Goal: Task Accomplishment & Management: Manage account settings

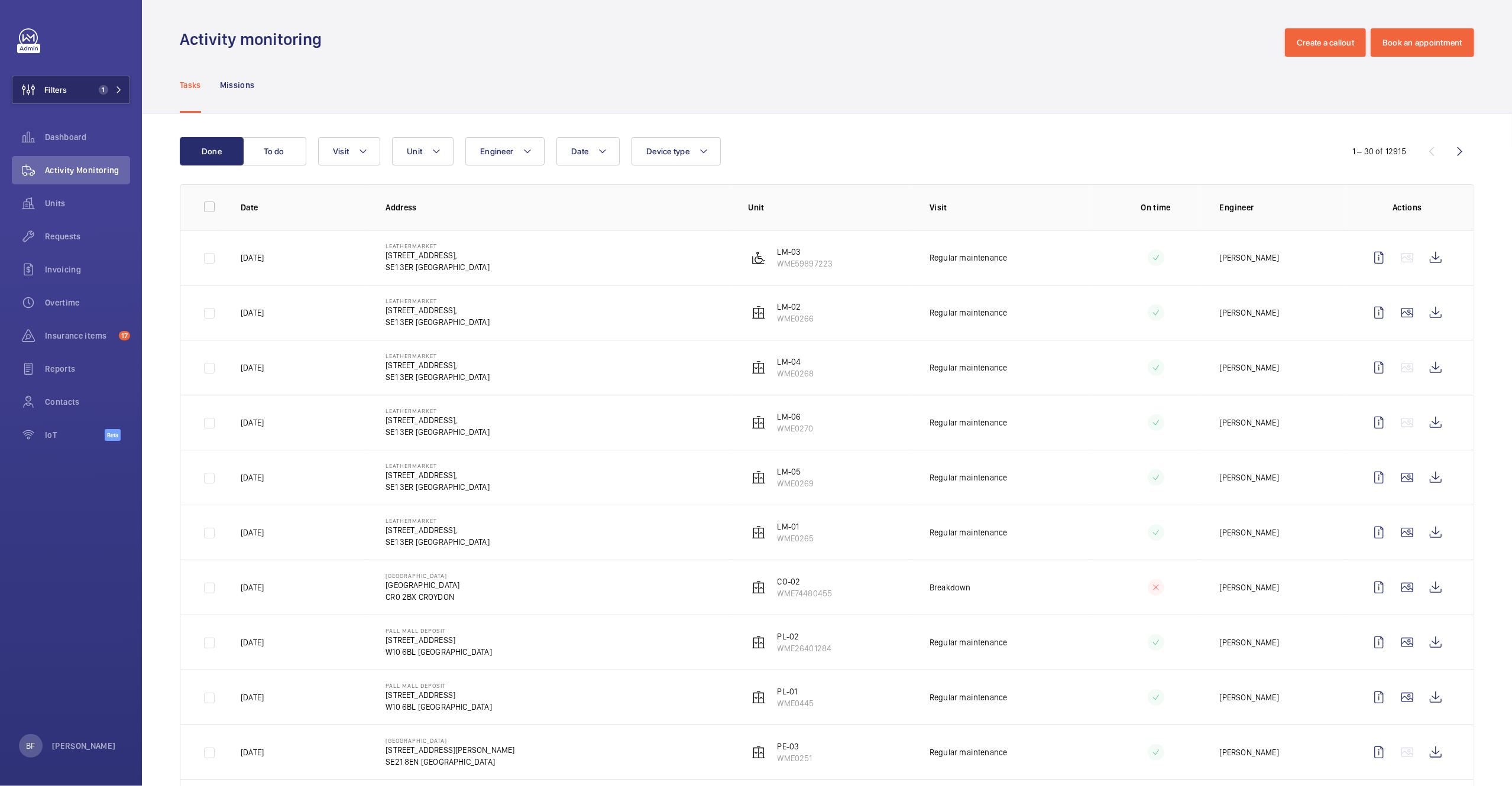
click at [106, 96] on button "Filters 1" at bounding box center [70, 89] width 118 height 28
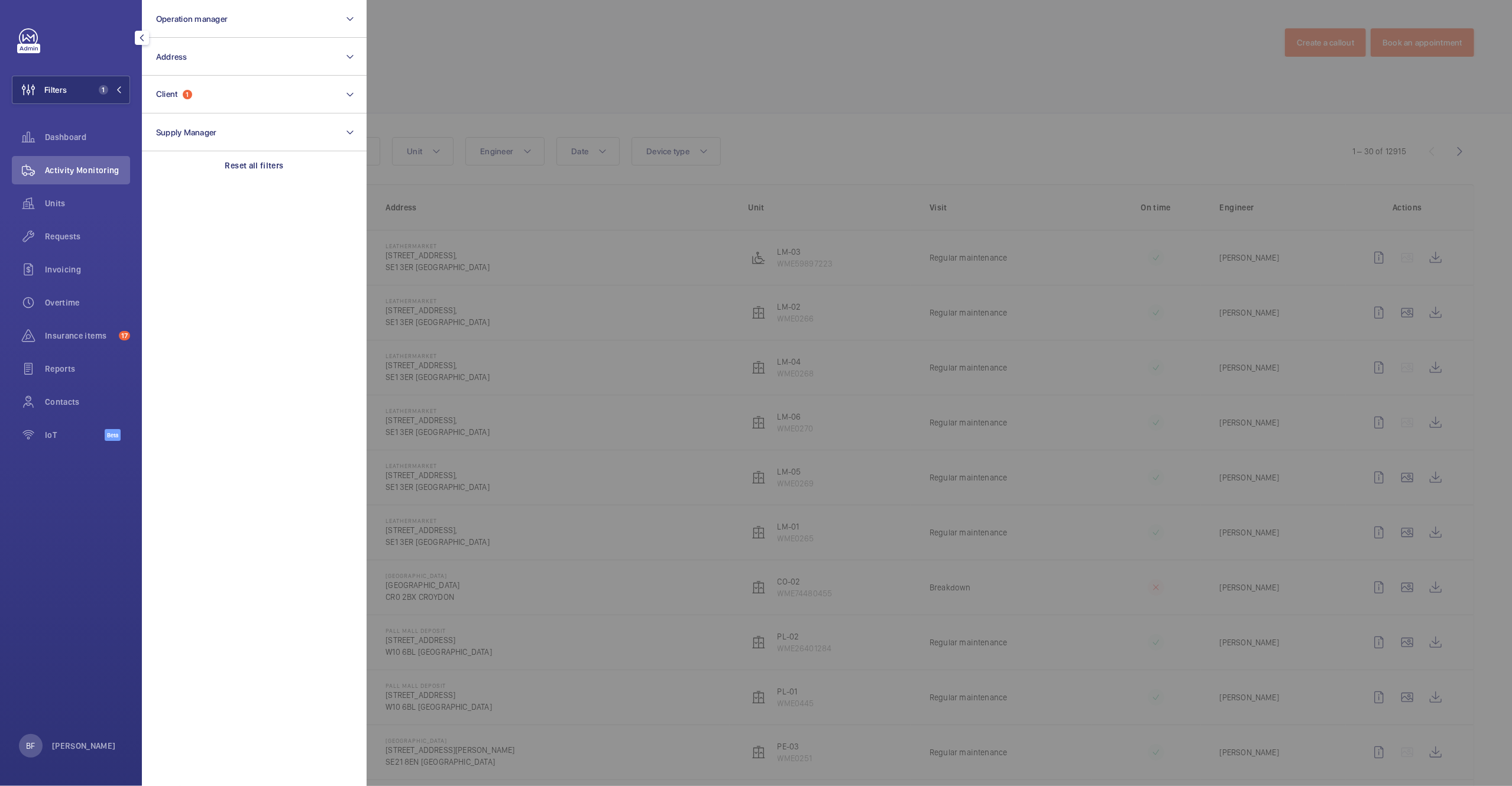
click at [533, 326] on div at bounding box center [1122, 393] width 1512 height 786
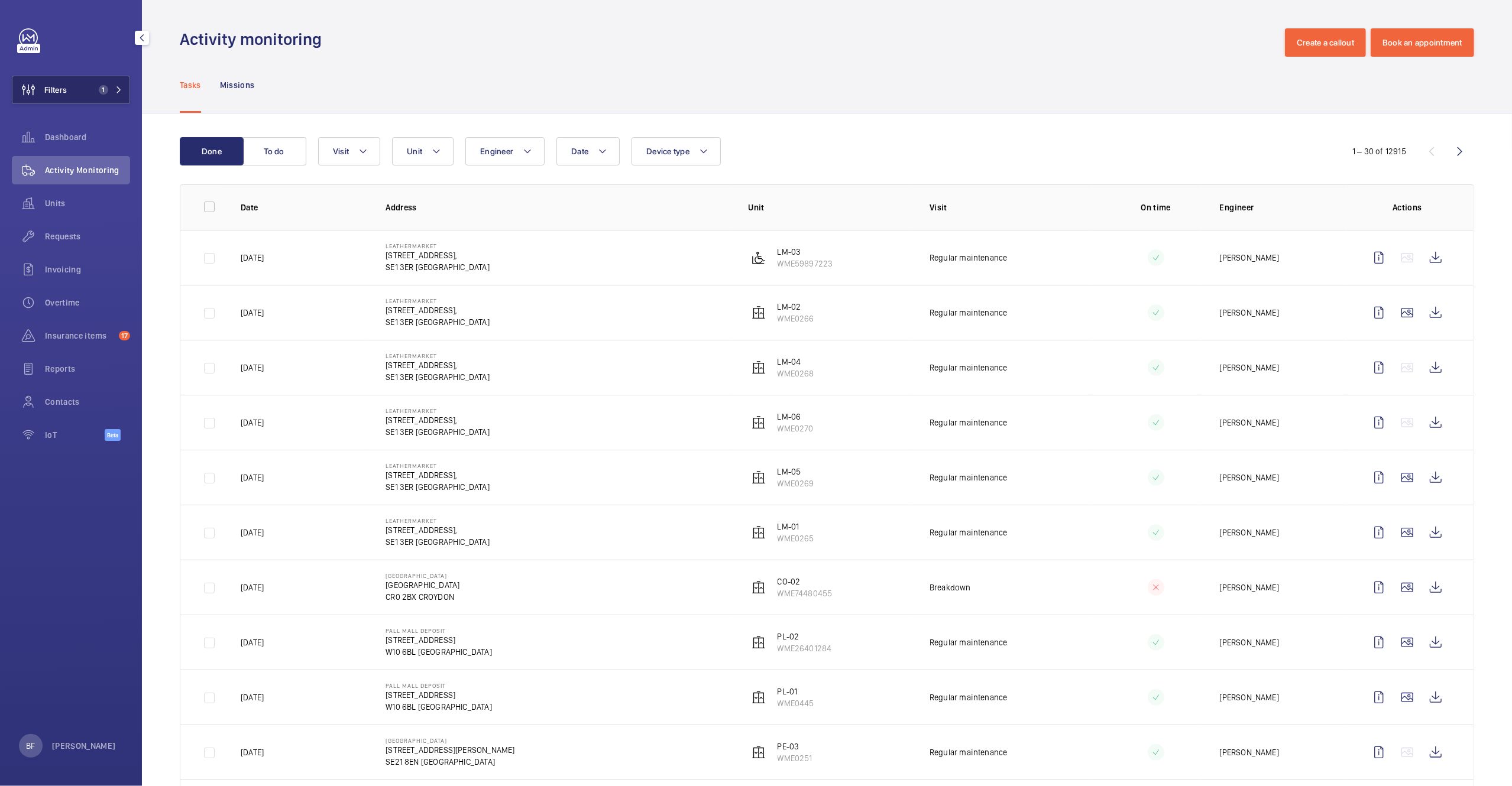
click at [84, 94] on button "Filters 1" at bounding box center [70, 89] width 118 height 28
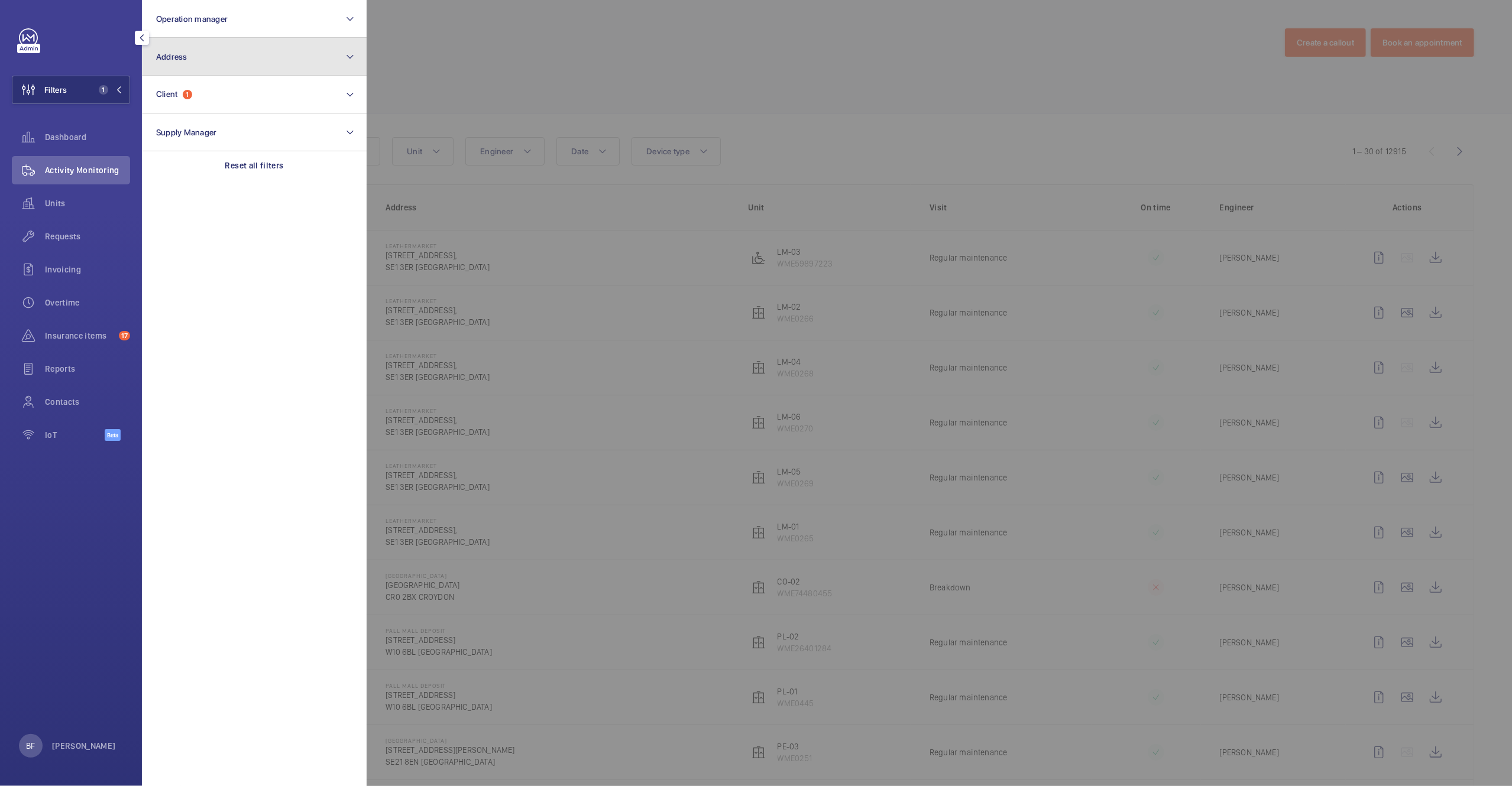
click at [281, 51] on button "Address" at bounding box center [254, 56] width 225 height 38
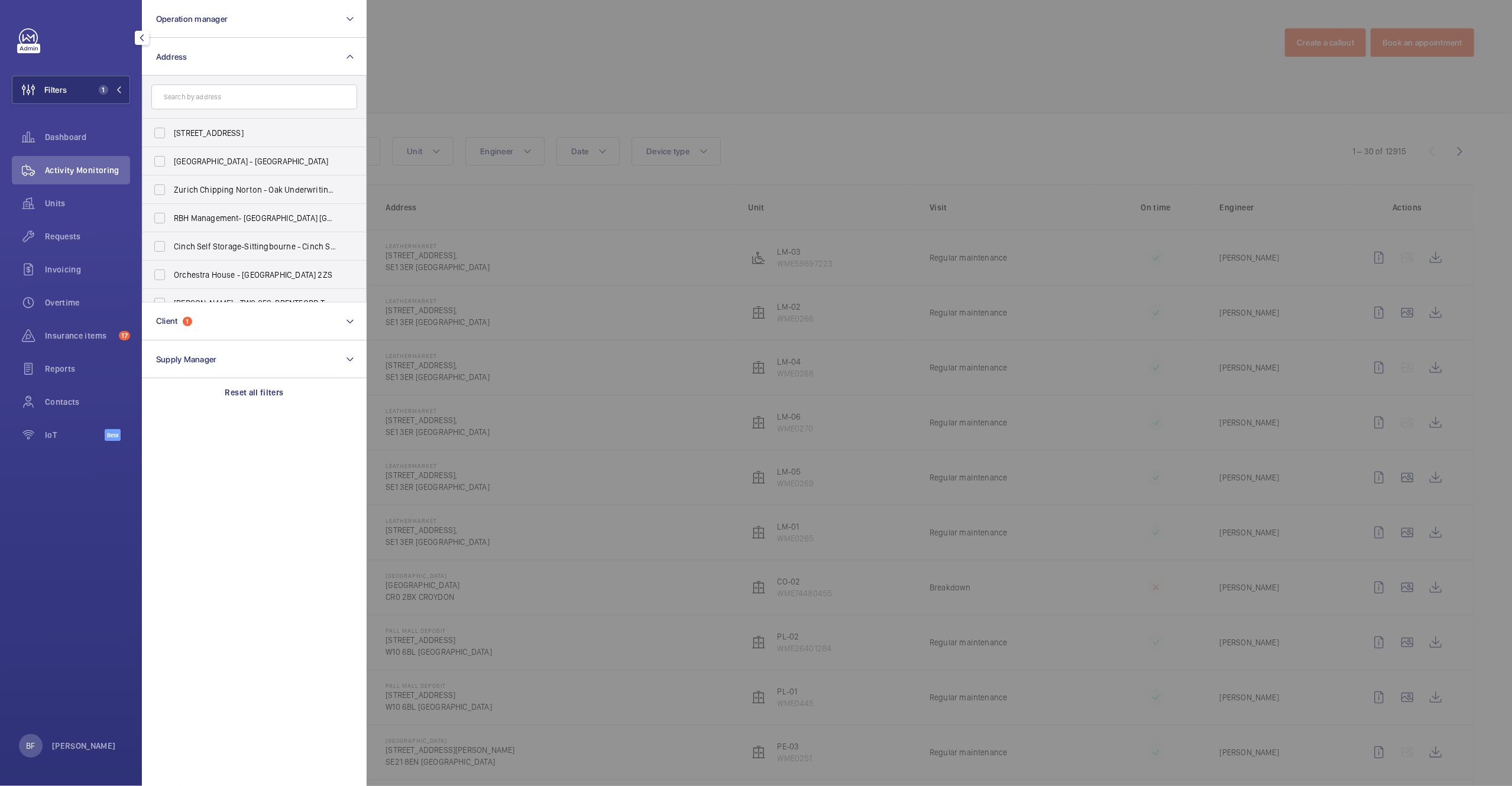
click at [213, 109] on input "text" at bounding box center [254, 97] width 206 height 25
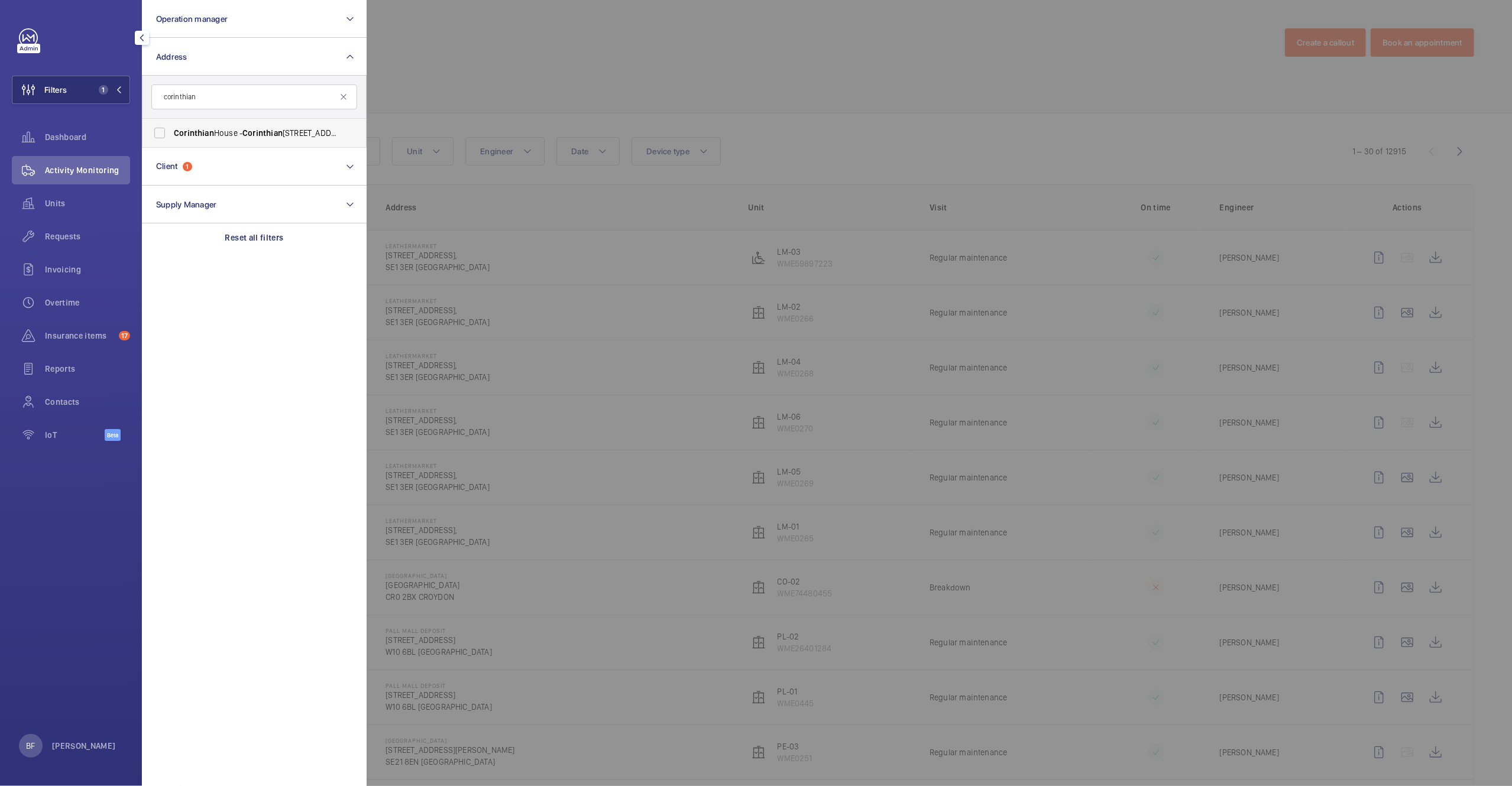
type input "corinthian"
click at [234, 134] on span "Corinthian [STREET_ADDRESS]" at bounding box center [255, 133] width 162 height 12
click at [171, 134] on input "Corinthian [STREET_ADDRESS]" at bounding box center [160, 133] width 23 height 23
checkbox input "true"
click at [499, 87] on div at bounding box center [1122, 393] width 1512 height 786
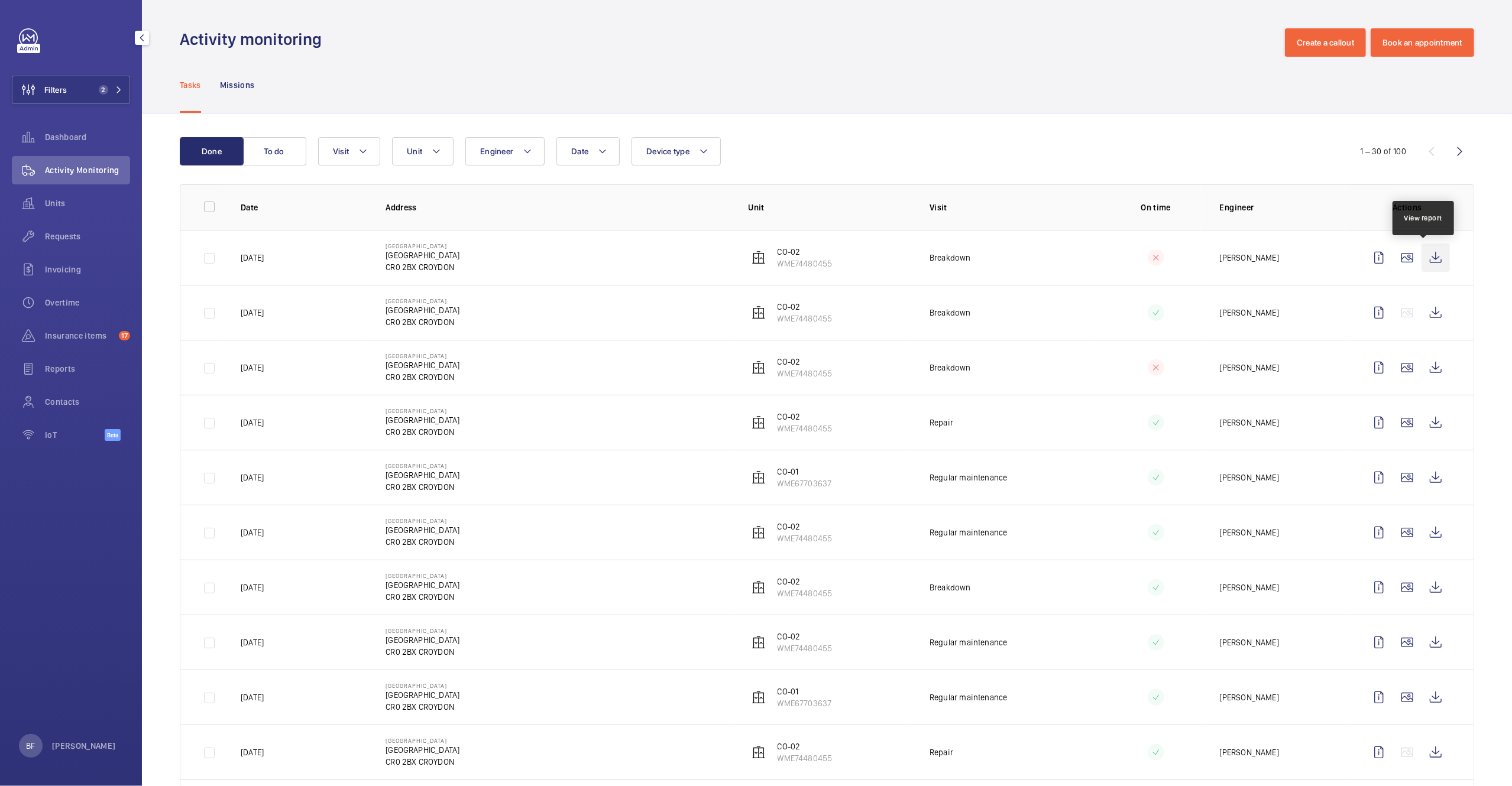
click at [1422, 253] on wm-front-icon-button at bounding box center [1436, 258] width 28 height 28
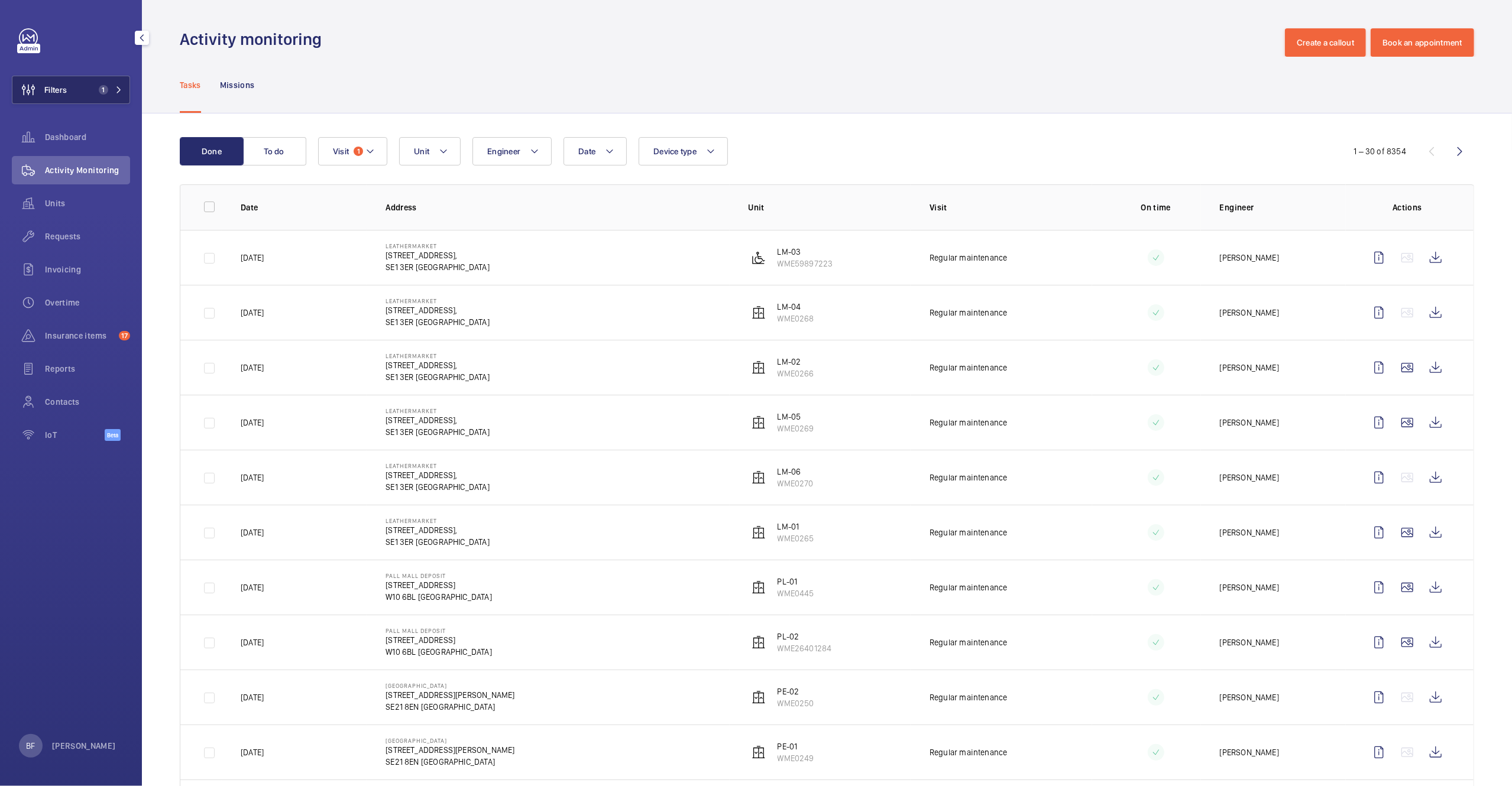
click at [102, 89] on span "1" at bounding box center [103, 89] width 9 height 9
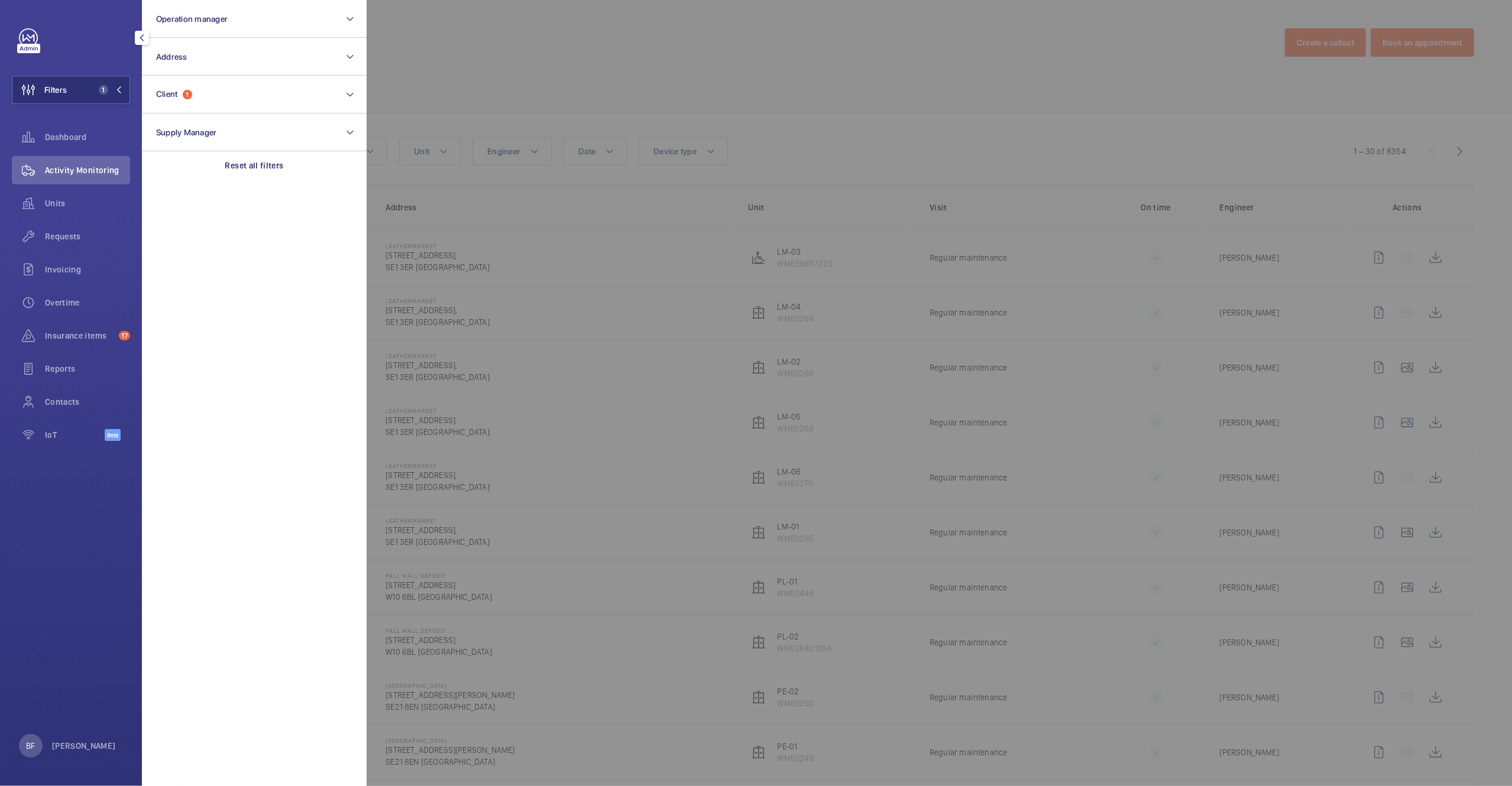
click at [549, 64] on div at bounding box center [1122, 393] width 1512 height 786
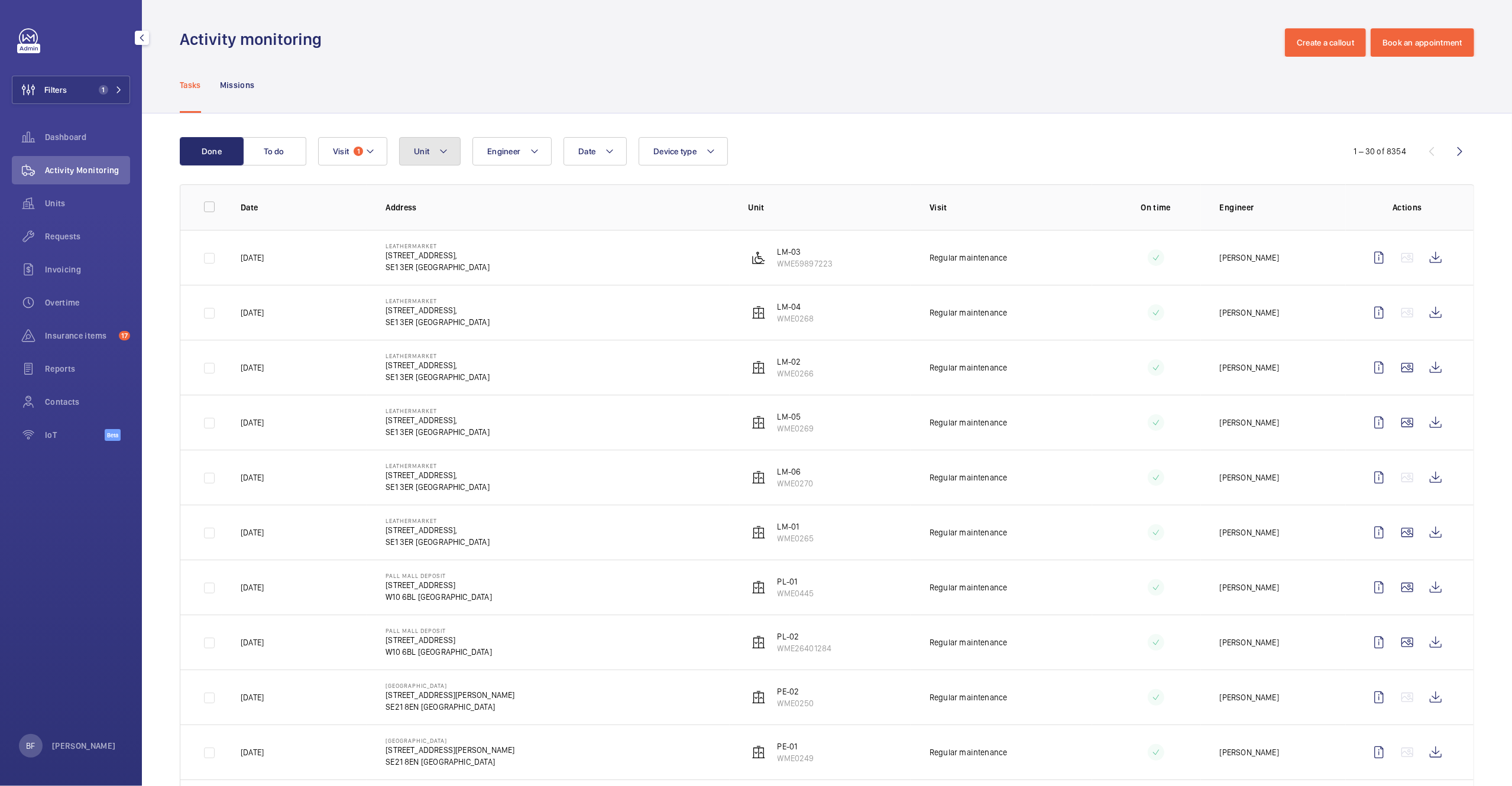
click at [453, 153] on button "Unit" at bounding box center [430, 151] width 62 height 28
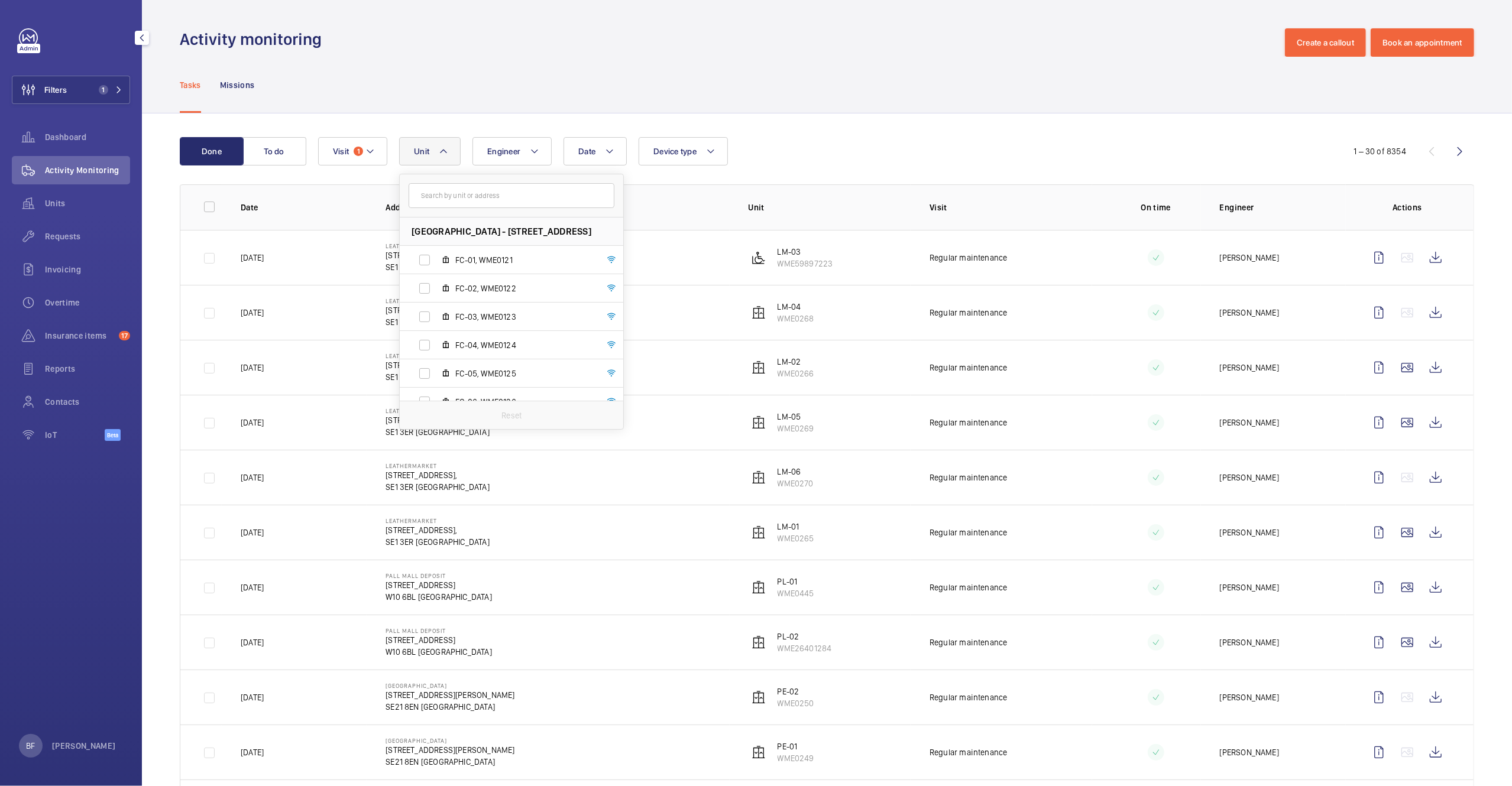
click at [483, 205] on input "text" at bounding box center [512, 196] width 206 height 25
click at [354, 142] on button "Visit 1" at bounding box center [352, 151] width 69 height 28
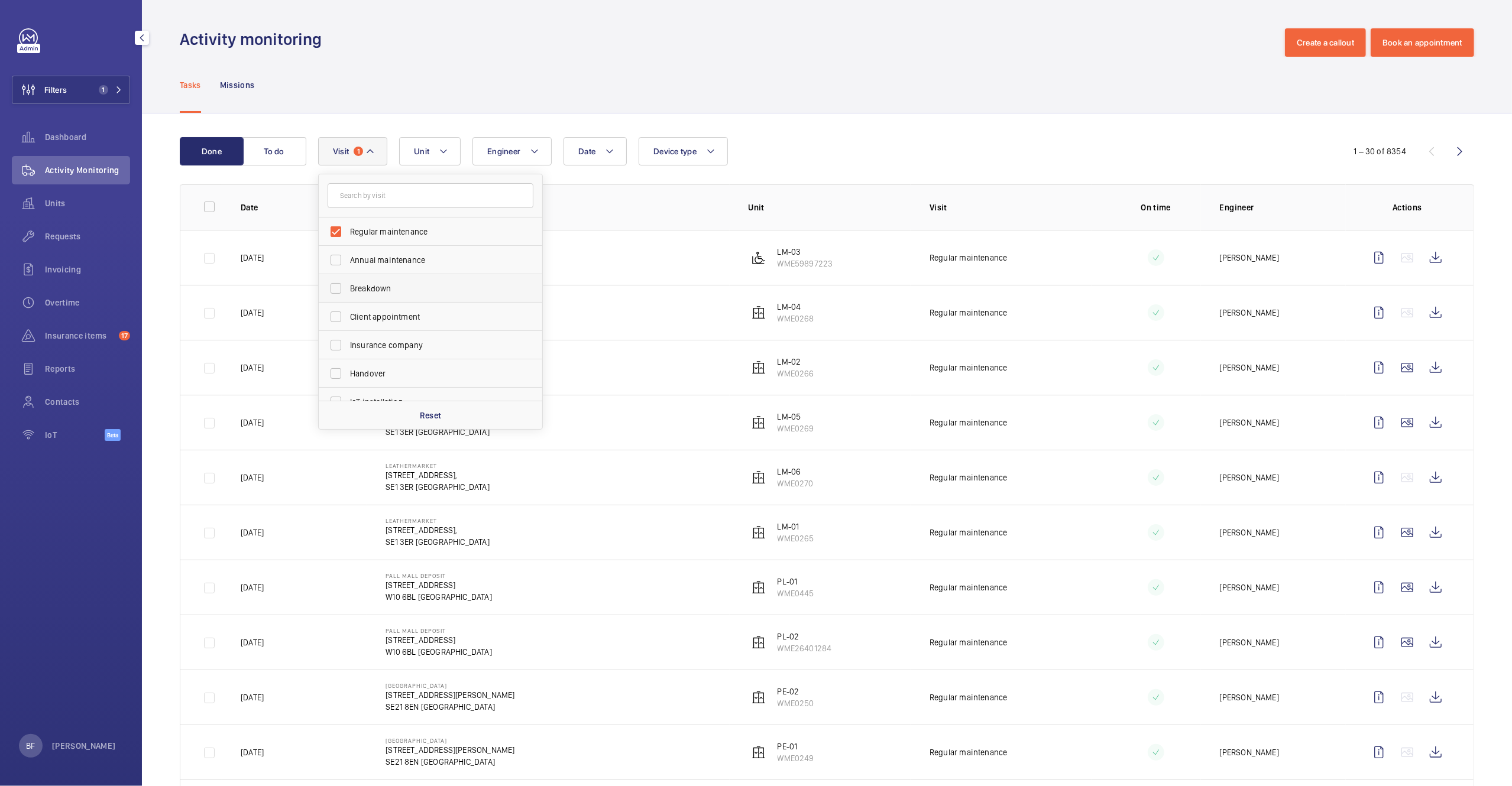
click at [385, 288] on span "Breakdown" at bounding box center [432, 288] width 162 height 12
click at [348, 288] on input "Breakdown" at bounding box center [335, 288] width 23 height 23
checkbox input "true"
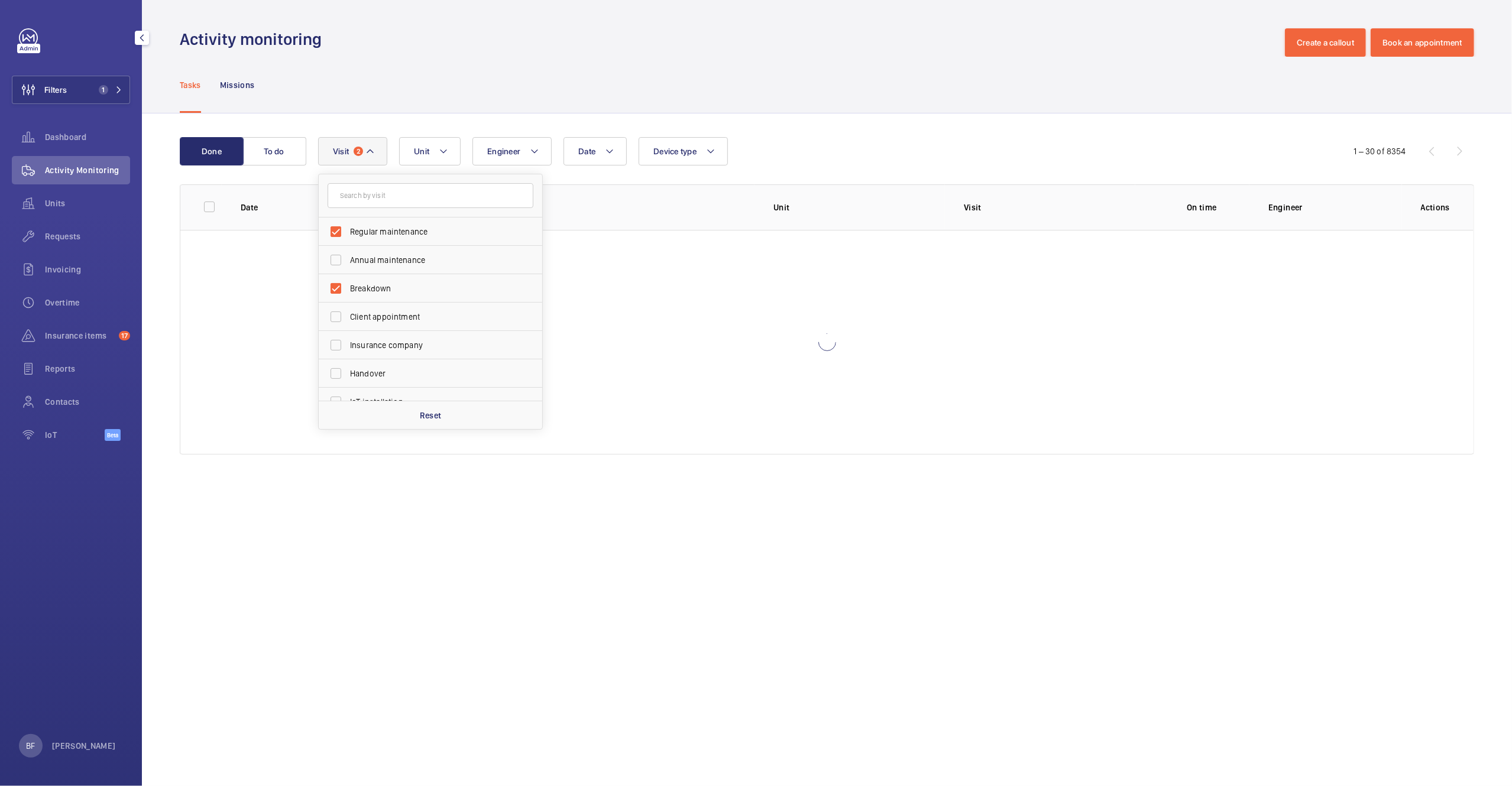
click at [616, 82] on div "Tasks Missions" at bounding box center [827, 84] width 1295 height 56
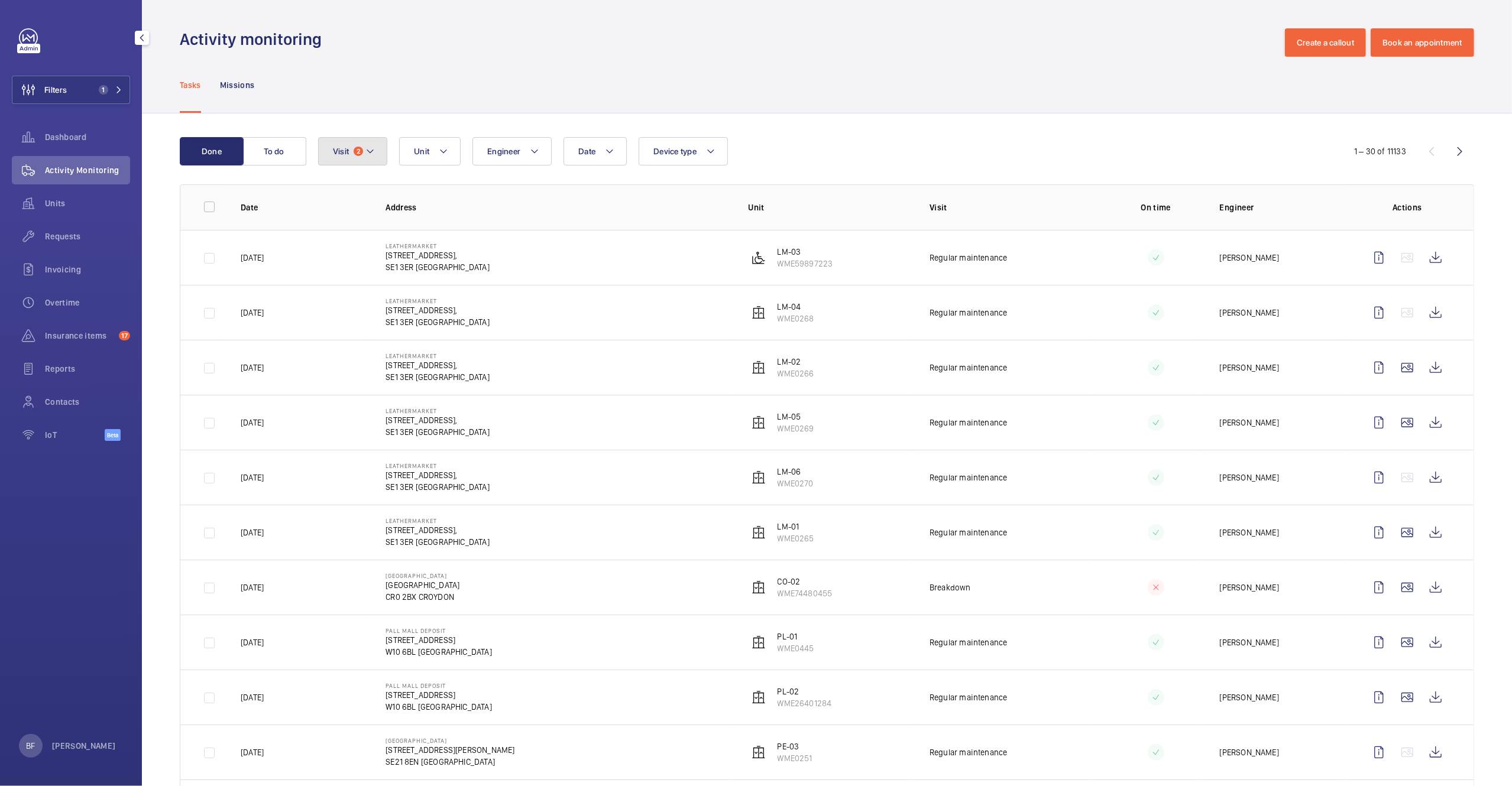
click at [386, 151] on button "Visit 2" at bounding box center [352, 151] width 69 height 28
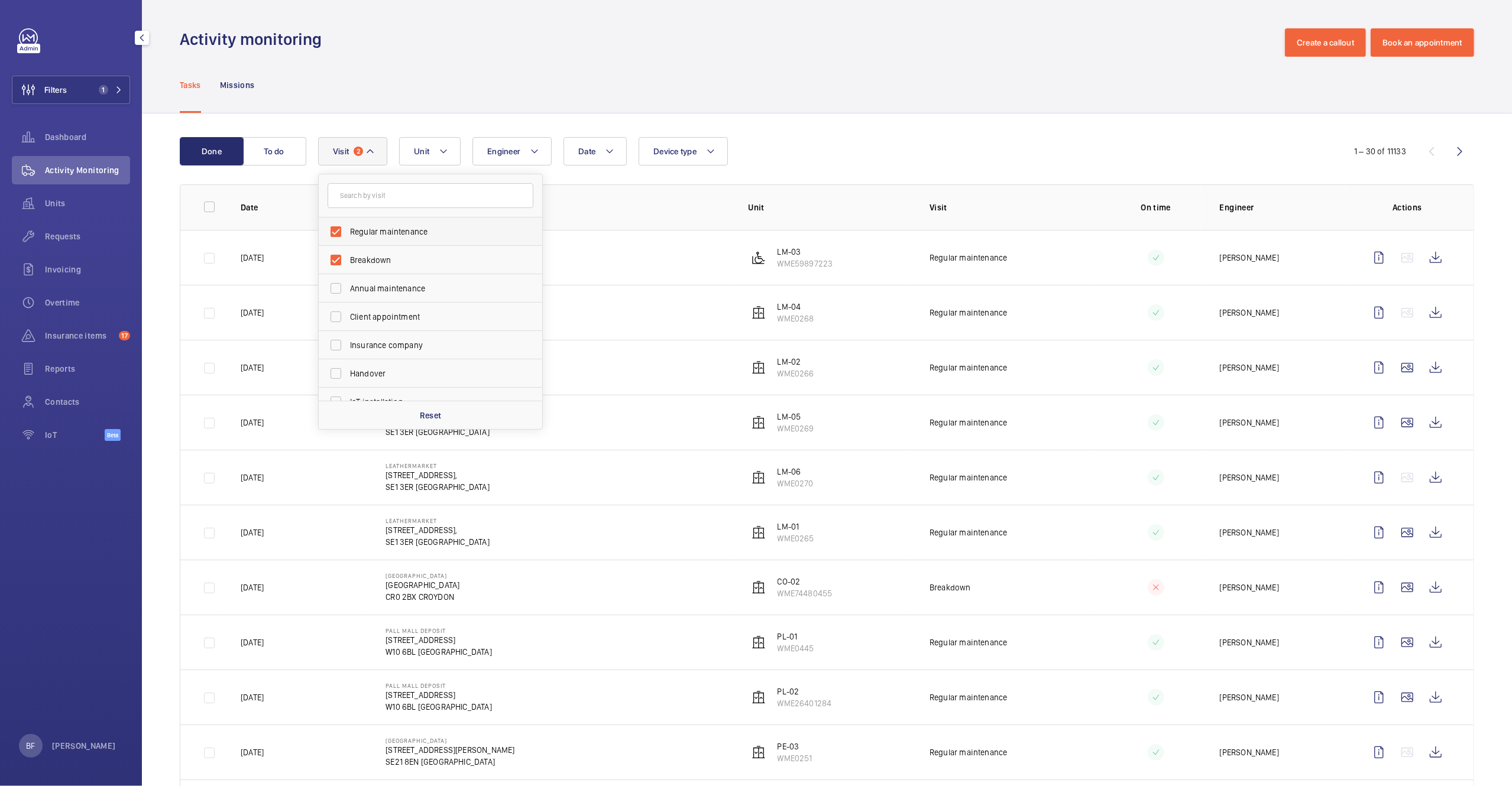
click at [400, 232] on span "Regular maintenance" at bounding box center [432, 232] width 162 height 12
click at [348, 232] on input "Regular maintenance" at bounding box center [335, 232] width 23 height 23
checkbox input "false"
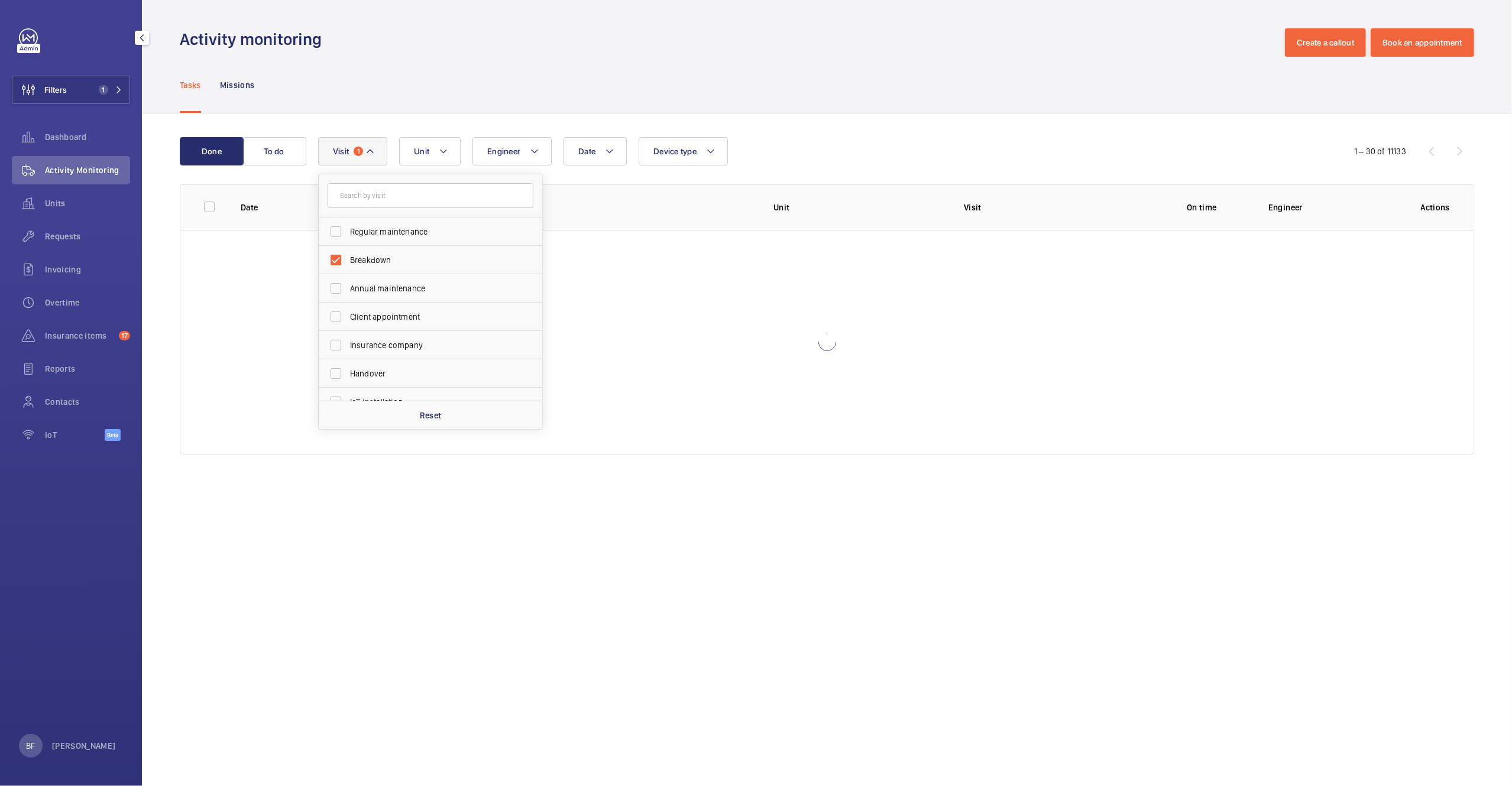
click at [682, 64] on div "Tasks Missions" at bounding box center [827, 84] width 1295 height 56
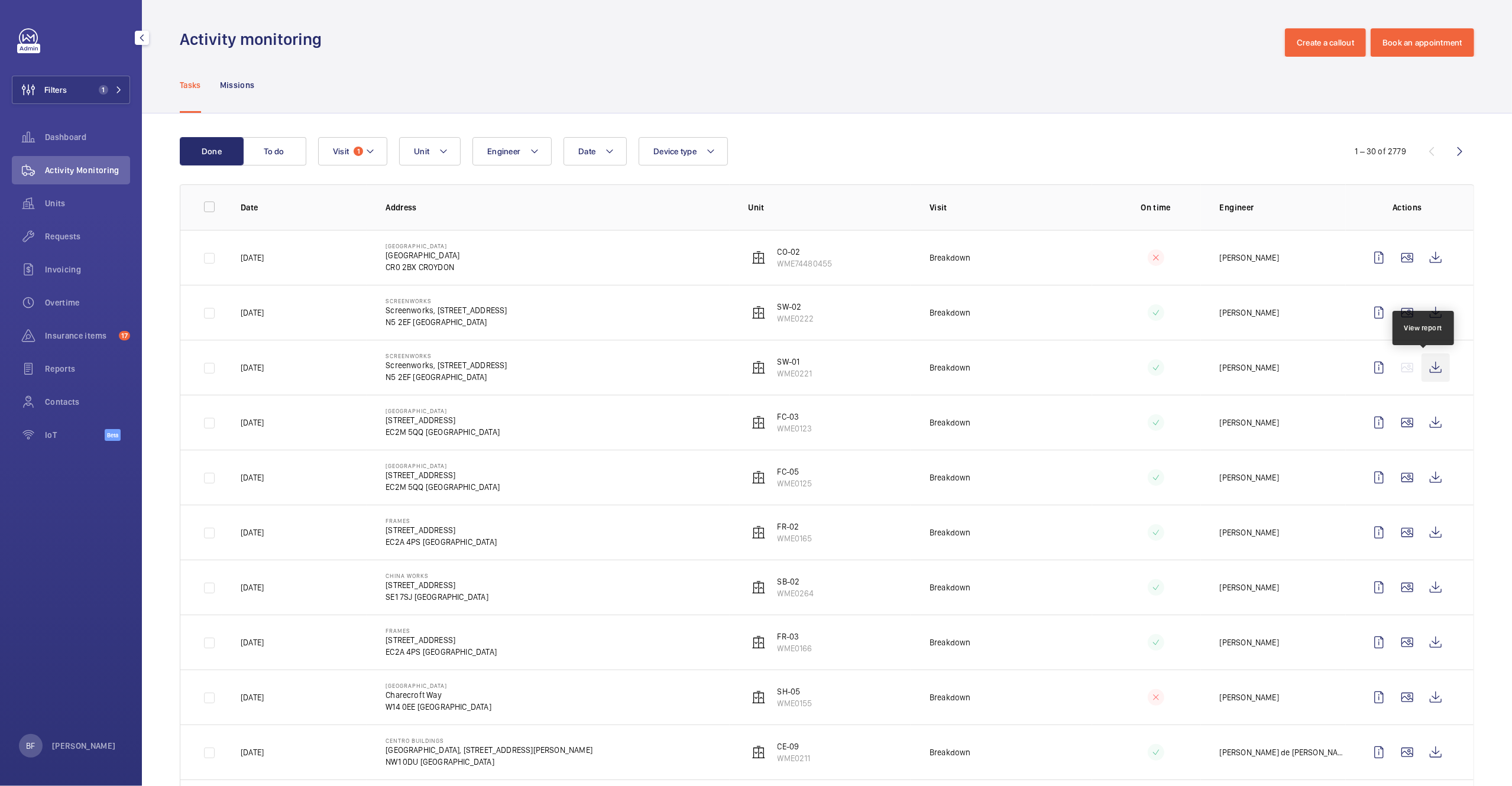
click at [1429, 370] on wm-front-icon-button at bounding box center [1436, 368] width 28 height 28
click at [1430, 309] on wm-front-icon-button at bounding box center [1436, 313] width 28 height 28
click at [372, 146] on mat-icon at bounding box center [370, 151] width 9 height 14
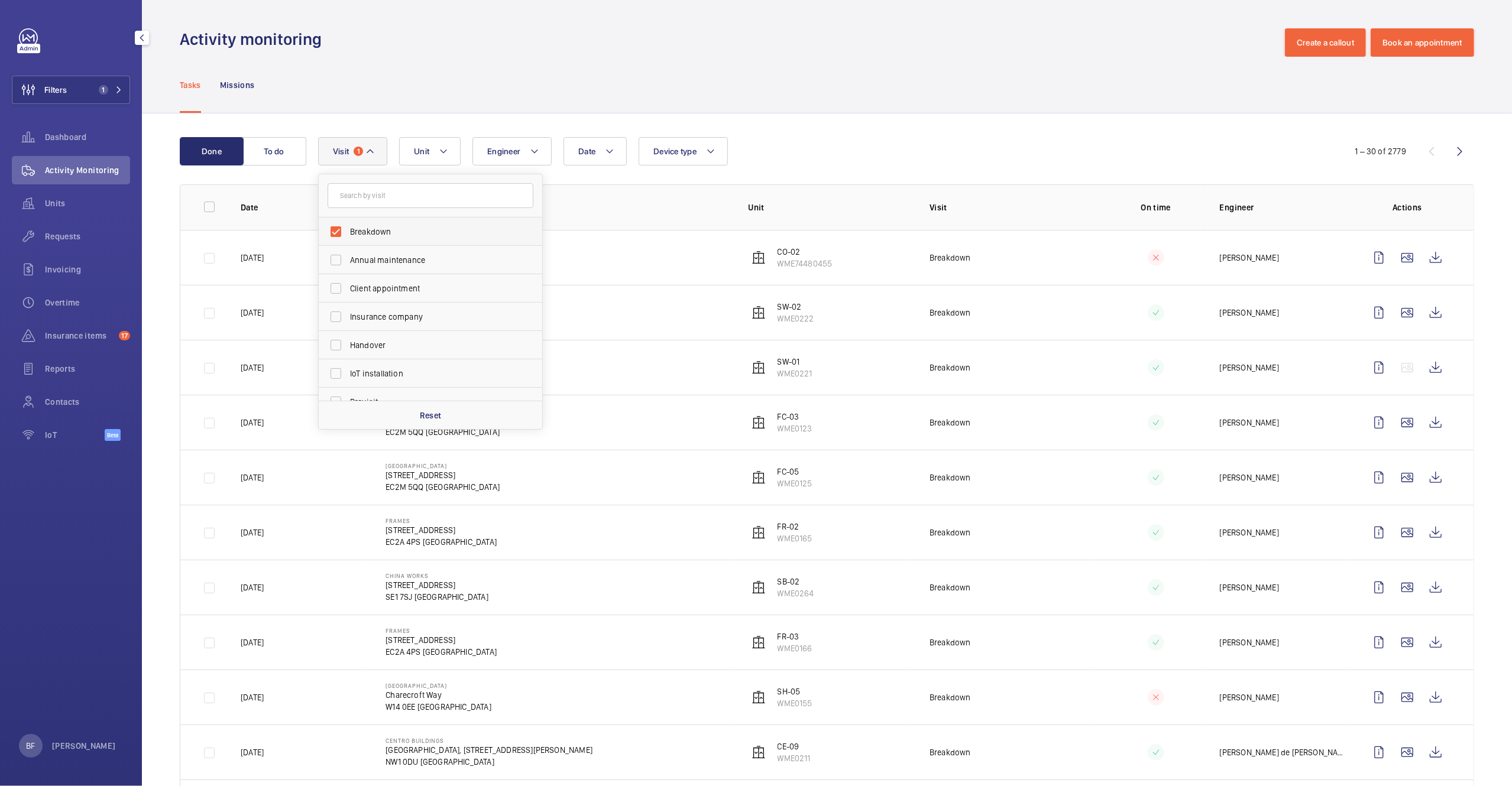
click at [392, 233] on span "Breakdown" at bounding box center [432, 232] width 162 height 12
click at [348, 233] on input "Breakdown" at bounding box center [335, 232] width 23 height 23
checkbox input "false"
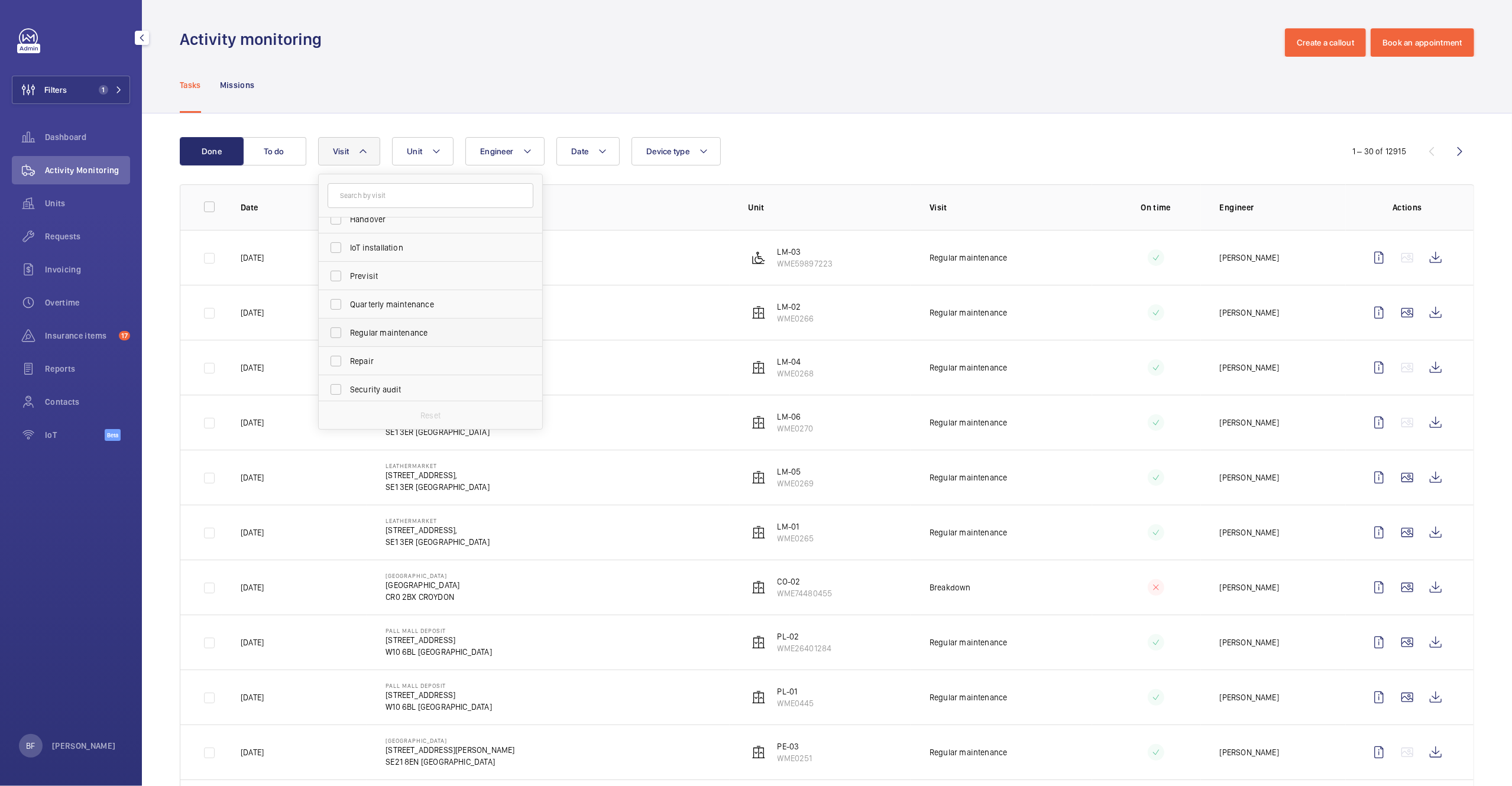
click at [413, 330] on span "Regular maintenance" at bounding box center [432, 333] width 162 height 12
click at [348, 330] on input "Regular maintenance" at bounding box center [335, 333] width 23 height 23
checkbox input "true"
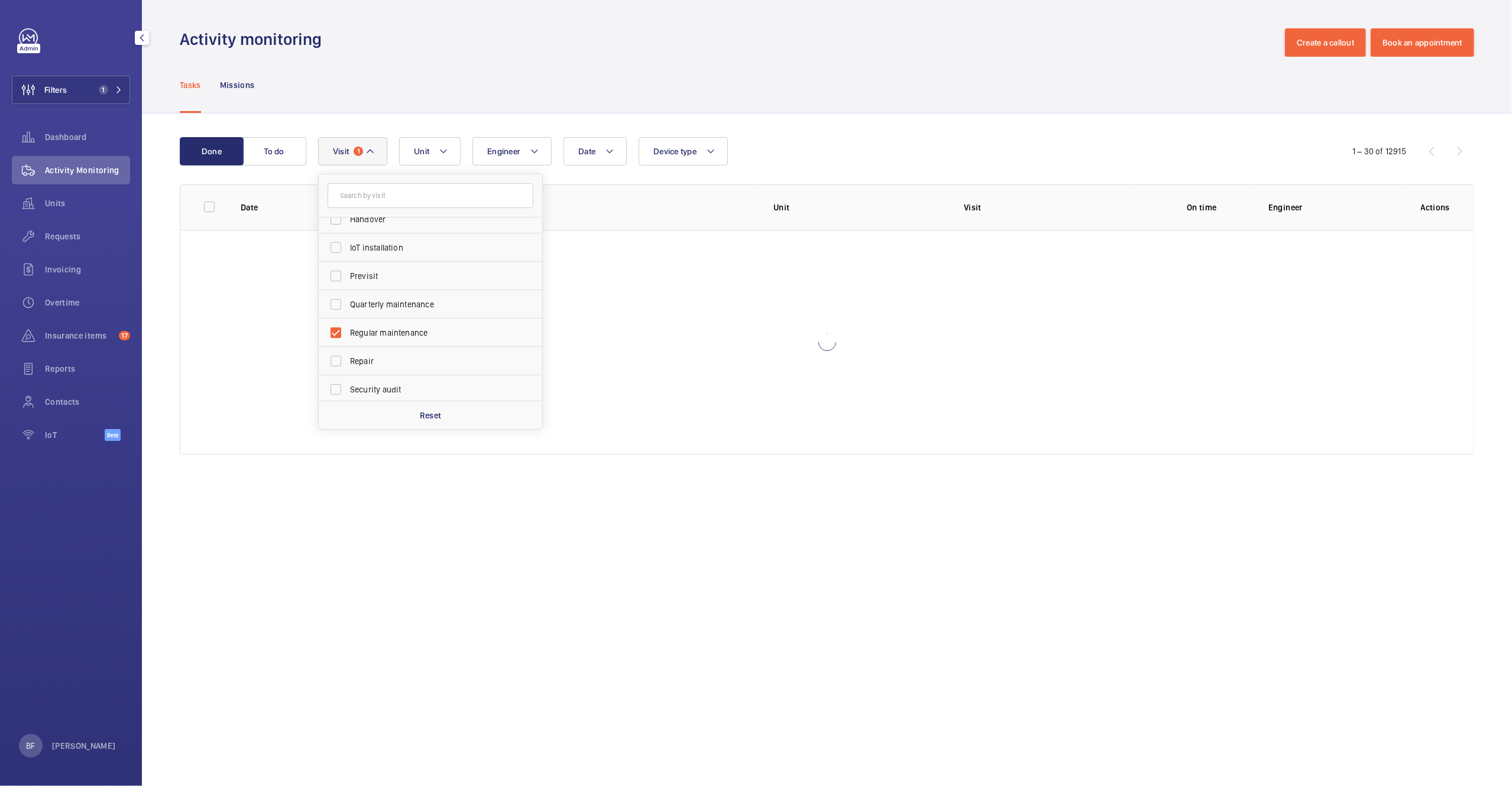
click at [484, 116] on div "Done To do Date Engineer Unit Device type Visit 1 Breakdown Annual maintenance …" at bounding box center [827, 299] width 1370 height 370
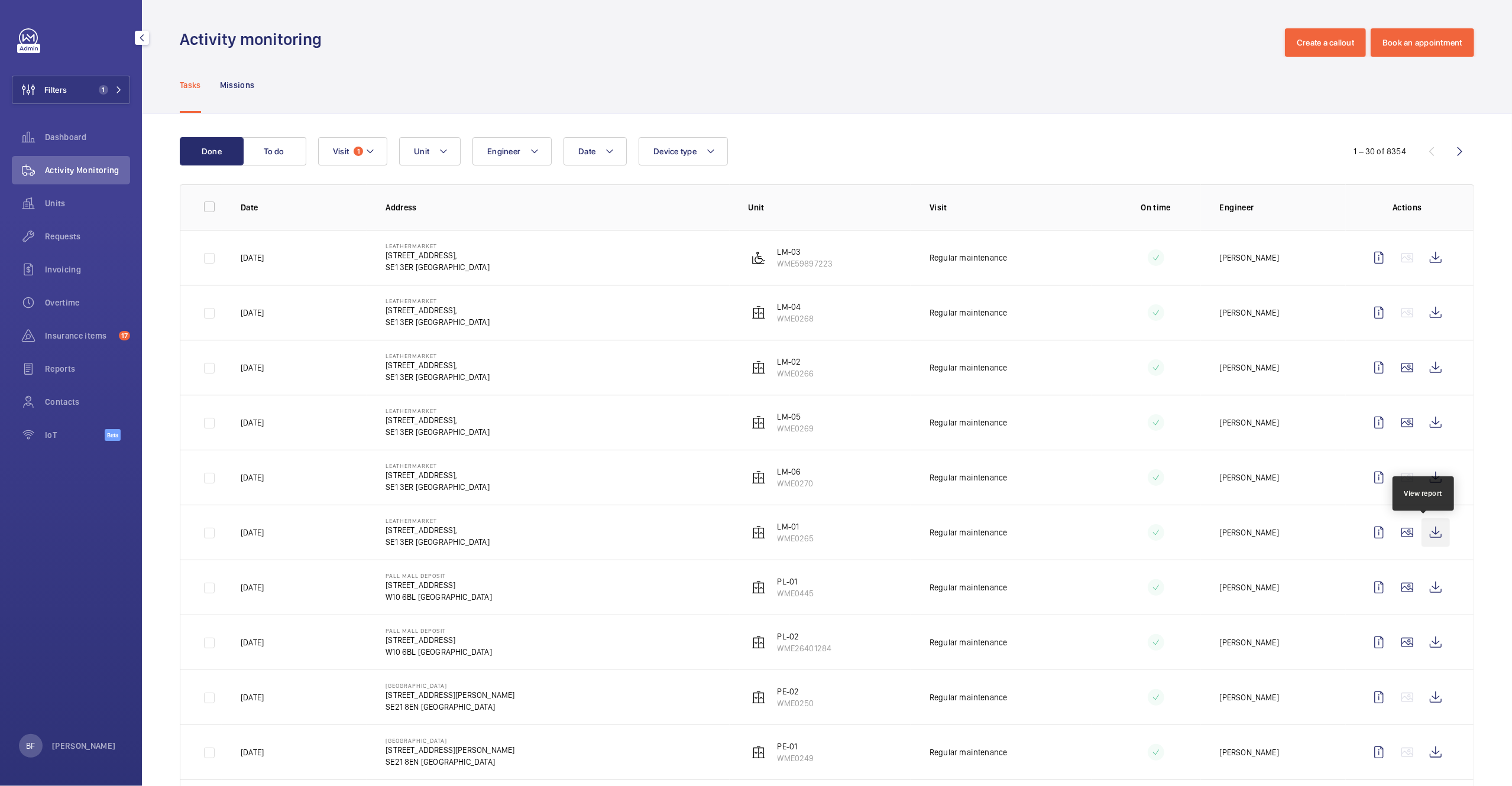
click at [1432, 537] on wm-front-icon-button at bounding box center [1436, 533] width 28 height 28
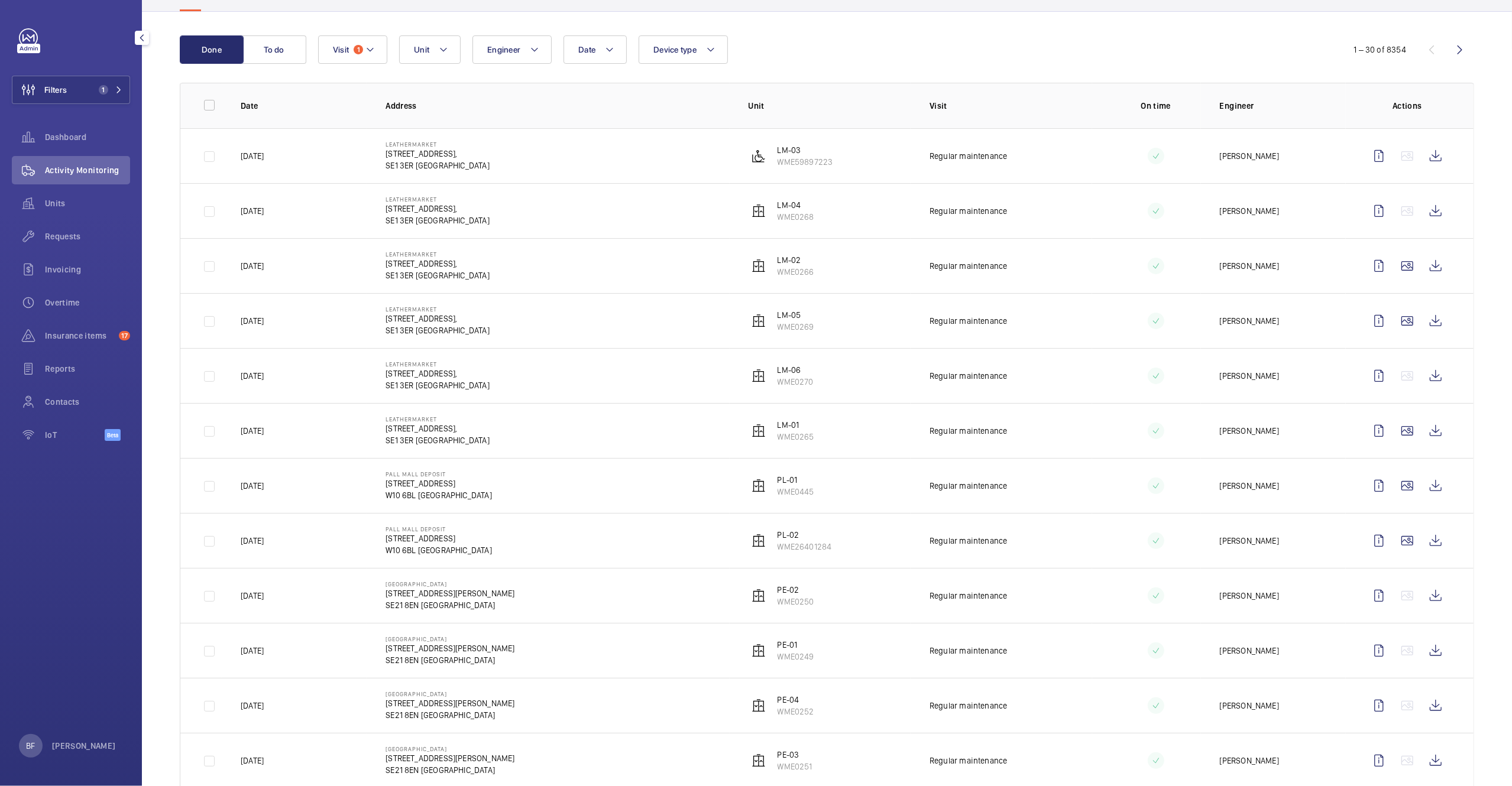
scroll to position [120, 0]
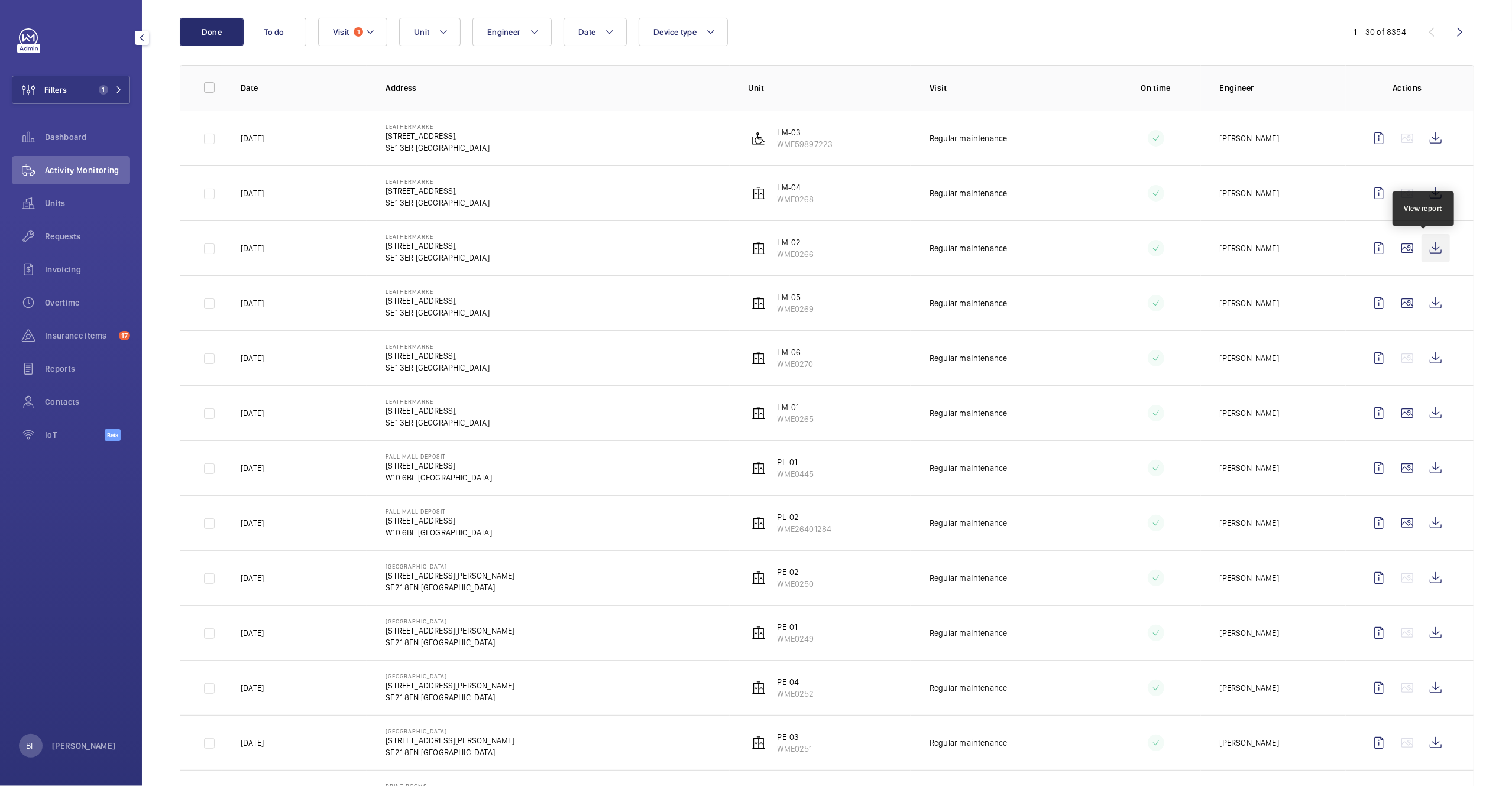
click at [1433, 244] on wm-front-icon-button at bounding box center [1436, 248] width 28 height 28
click at [1423, 140] on wm-front-icon-button at bounding box center [1436, 138] width 28 height 28
click at [1428, 196] on wm-front-icon-button at bounding box center [1436, 193] width 28 height 28
click at [1422, 302] on wm-front-icon-button at bounding box center [1436, 304] width 28 height 28
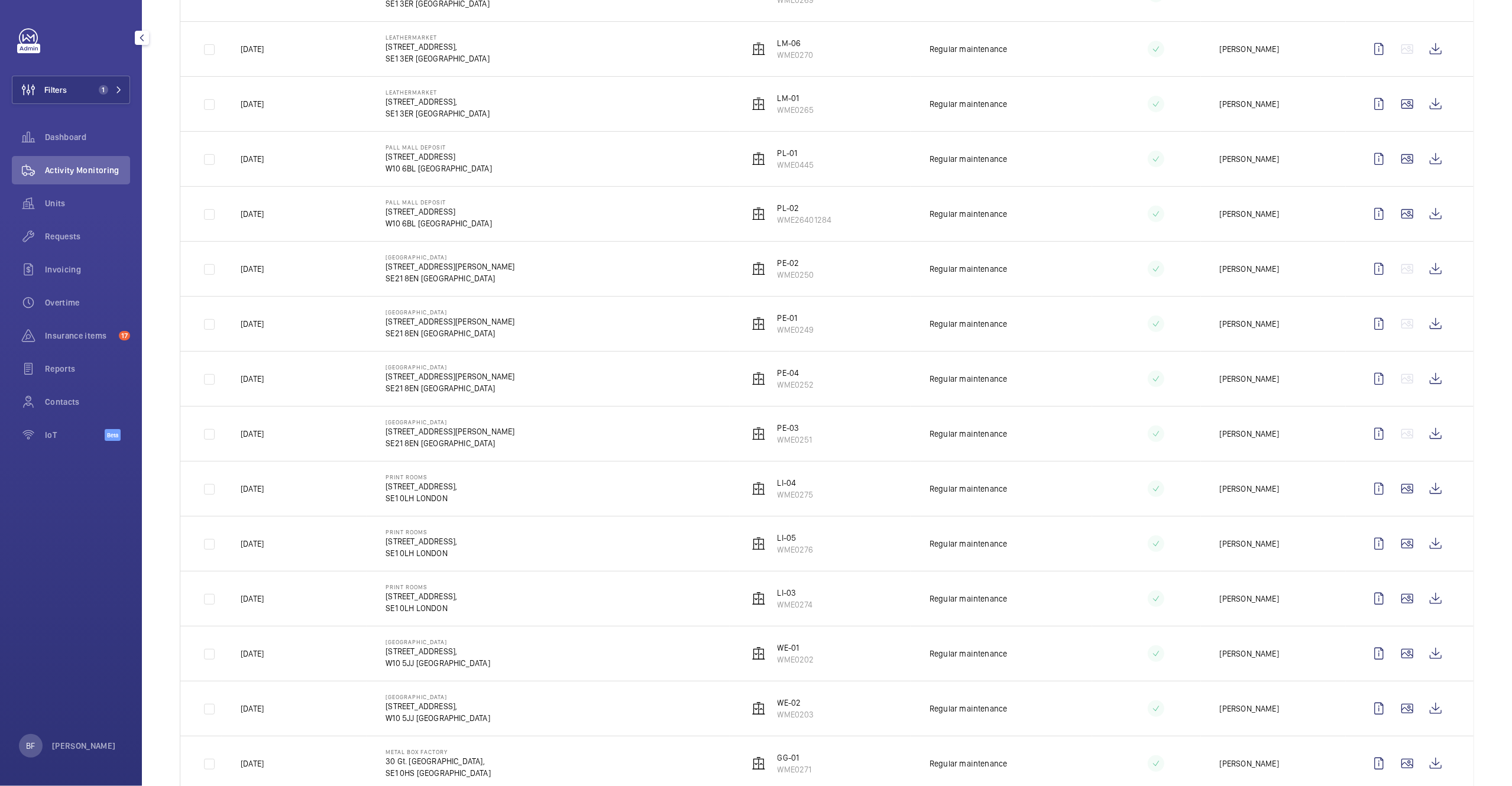
scroll to position [452, 0]
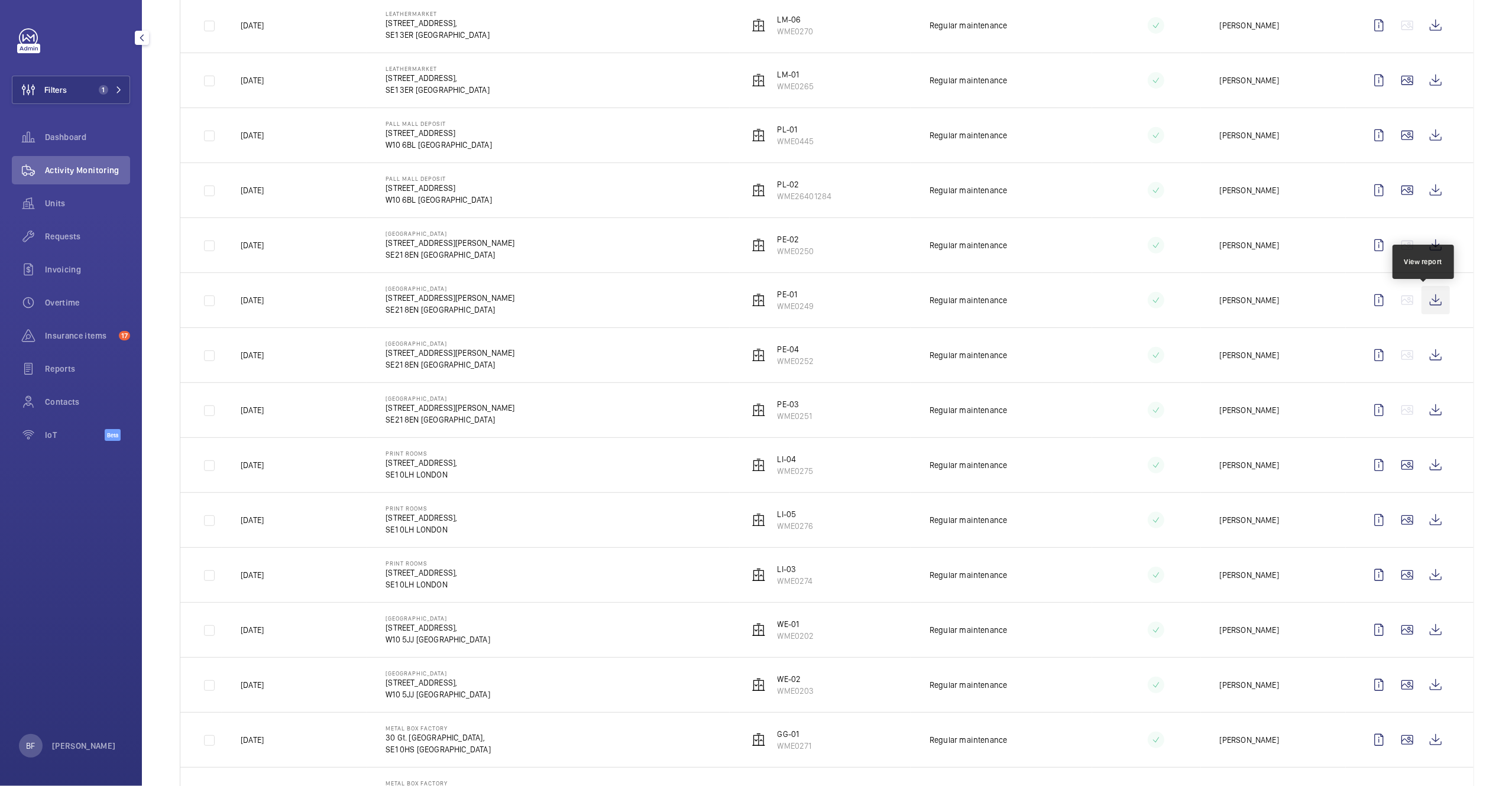
click at [1425, 304] on wm-front-icon-button at bounding box center [1436, 300] width 28 height 28
click at [1422, 248] on wm-front-icon-button at bounding box center [1436, 245] width 28 height 28
click at [1432, 415] on wm-front-icon-button at bounding box center [1436, 411] width 28 height 28
click at [1423, 358] on wm-front-icon-button at bounding box center [1436, 355] width 28 height 28
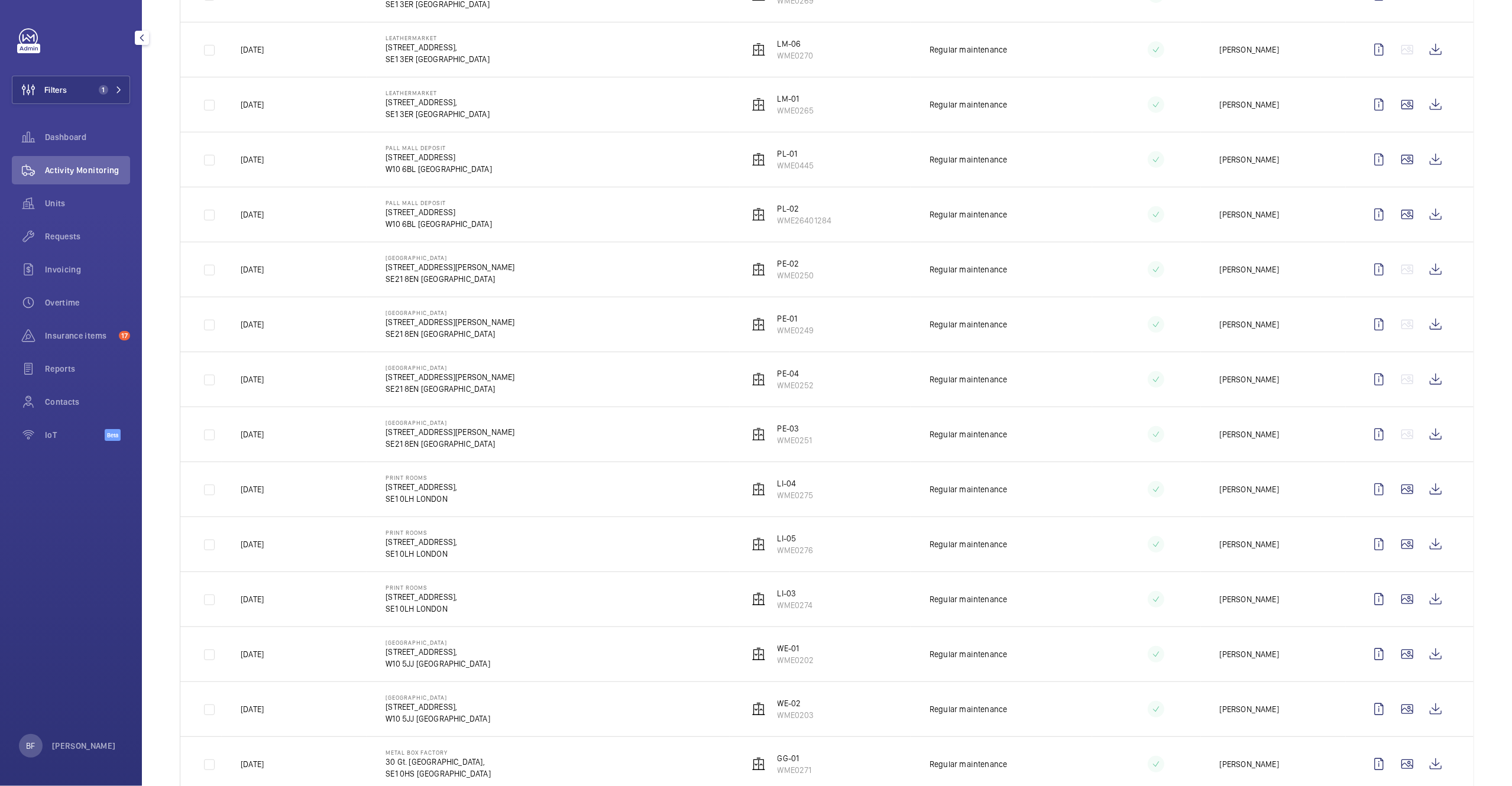
scroll to position [28, 0]
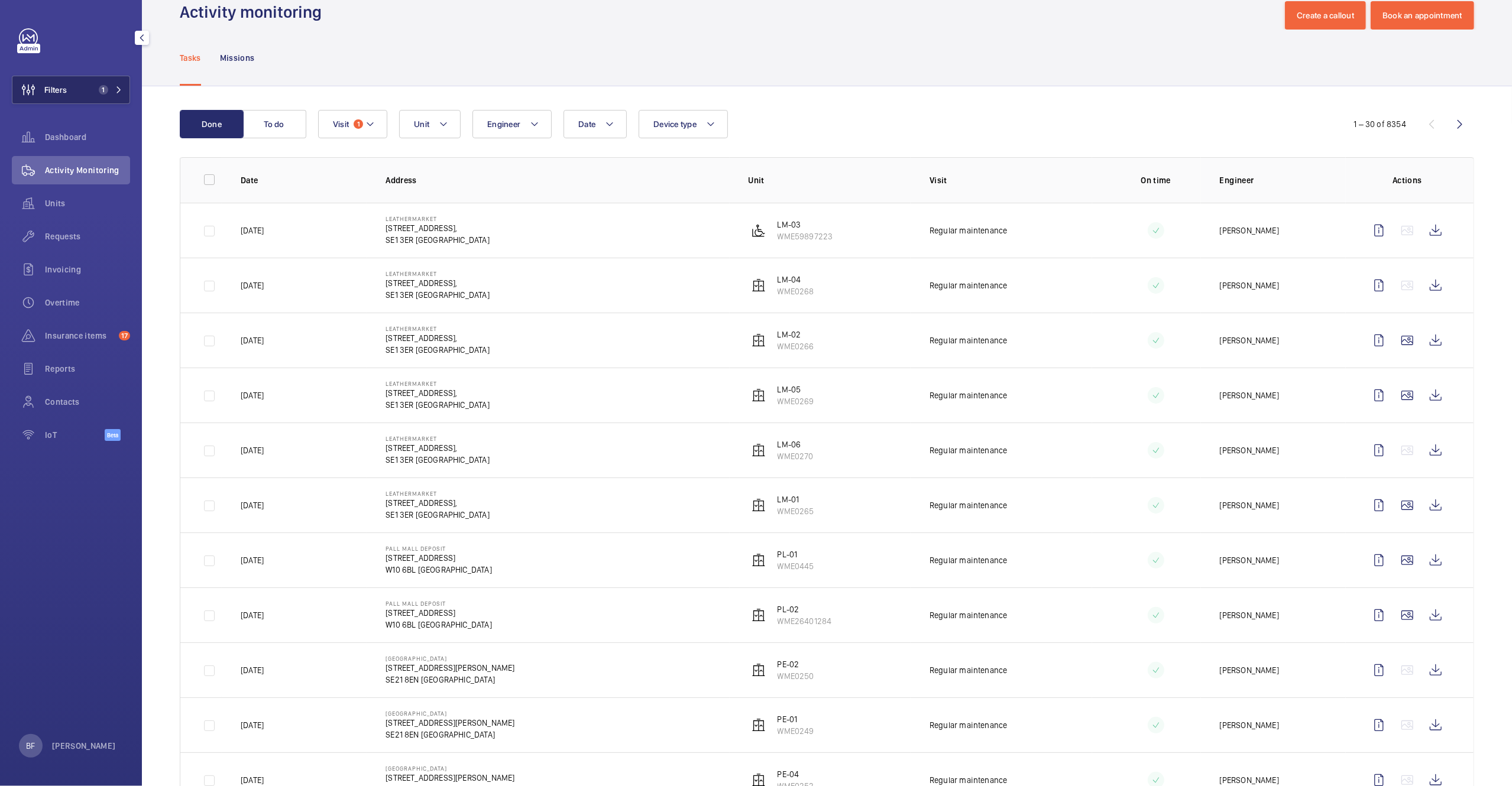
click at [94, 91] on span "1" at bounding box center [100, 89] width 14 height 9
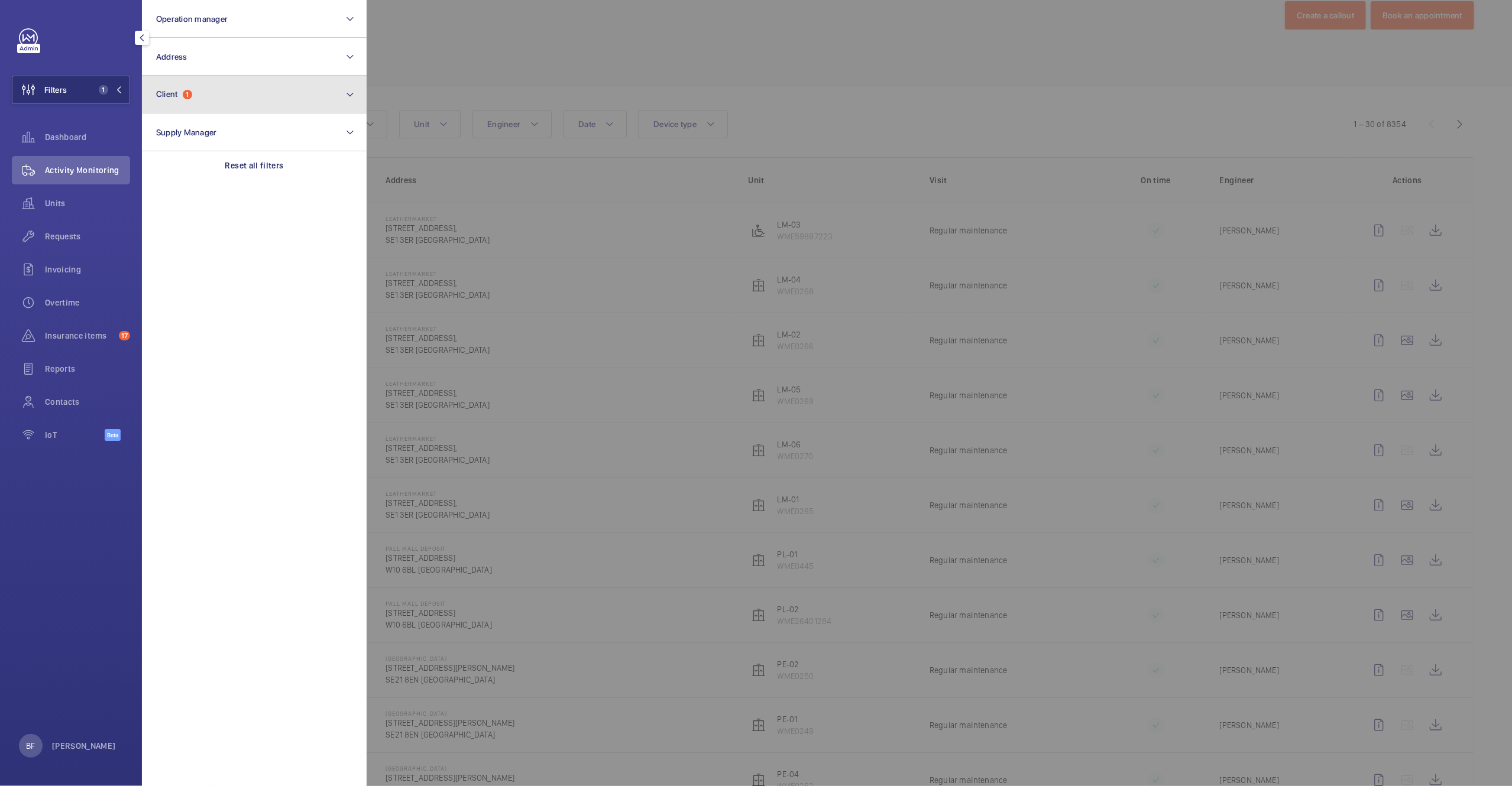
click at [192, 99] on span "Client 1" at bounding box center [174, 94] width 36 height 10
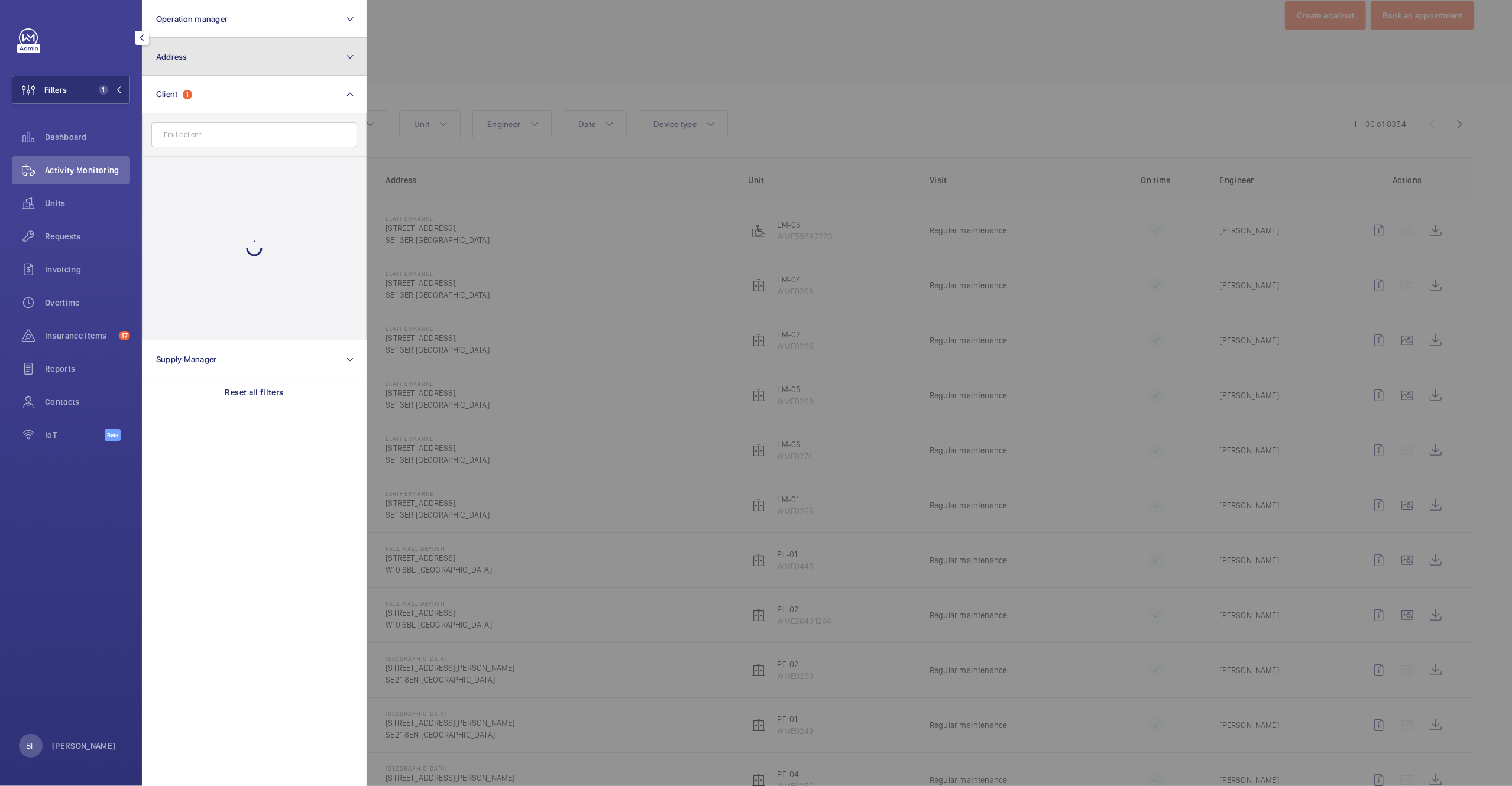
click at [197, 59] on button "Address" at bounding box center [254, 56] width 225 height 38
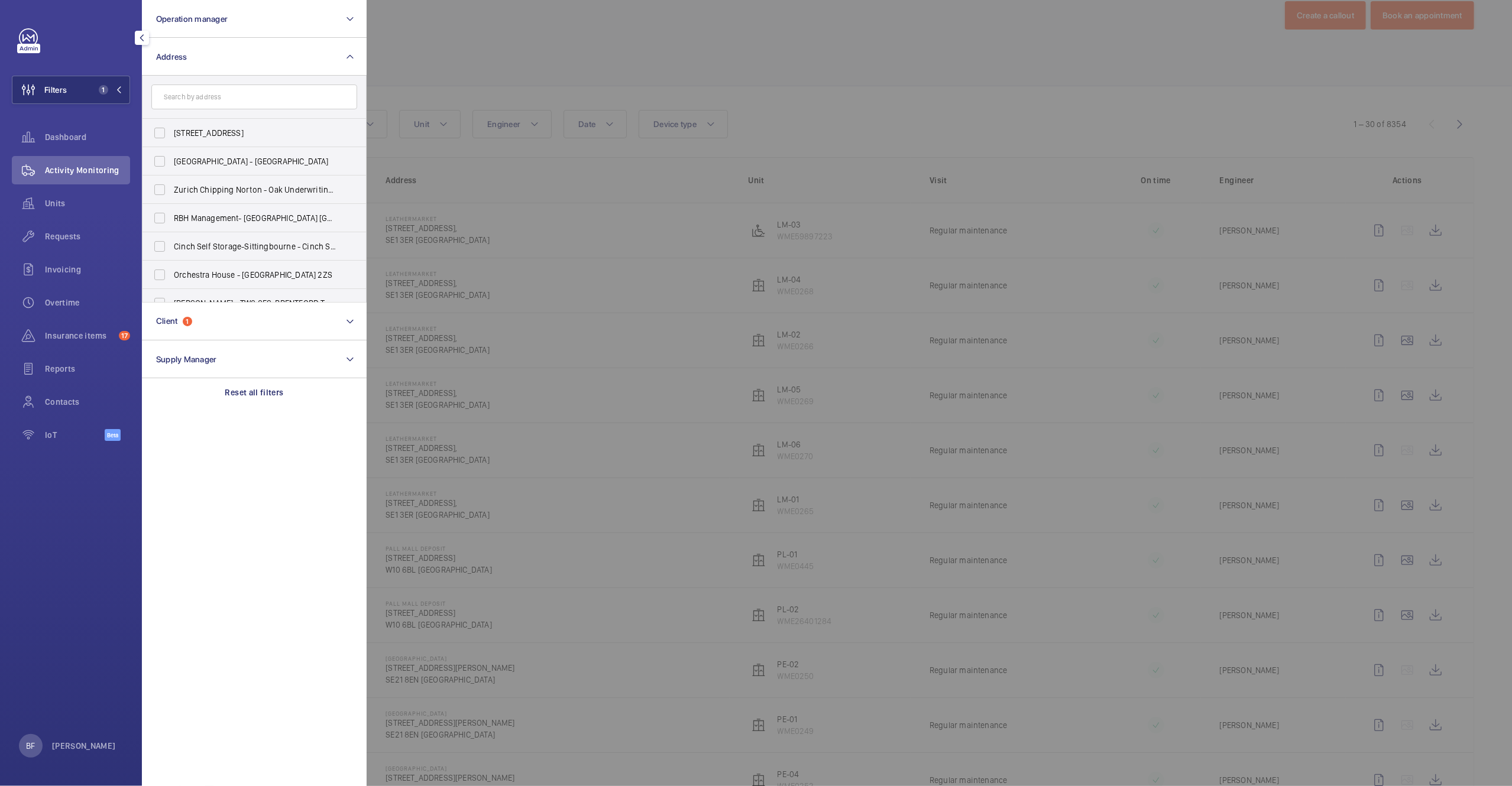
click at [276, 94] on input "text" at bounding box center [254, 97] width 206 height 25
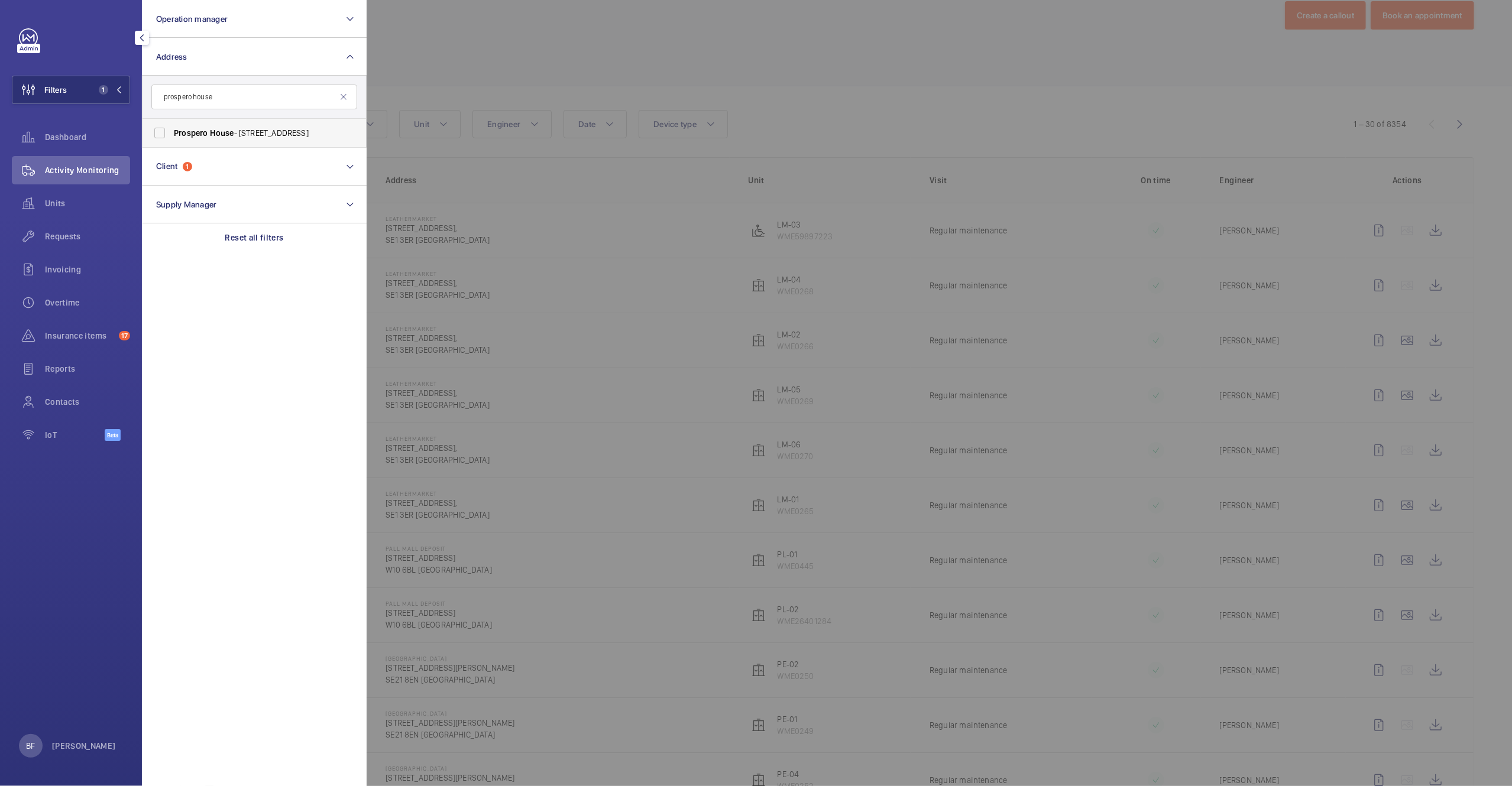
type input "prospero house"
click at [245, 134] on span "Prospero House - 73 London Rd, REDHILL RH1 1LQ" at bounding box center [255, 133] width 162 height 12
click at [171, 134] on input "Prospero House - 73 London Rd, REDHILL RH1 1LQ" at bounding box center [160, 133] width 23 height 23
checkbox input "true"
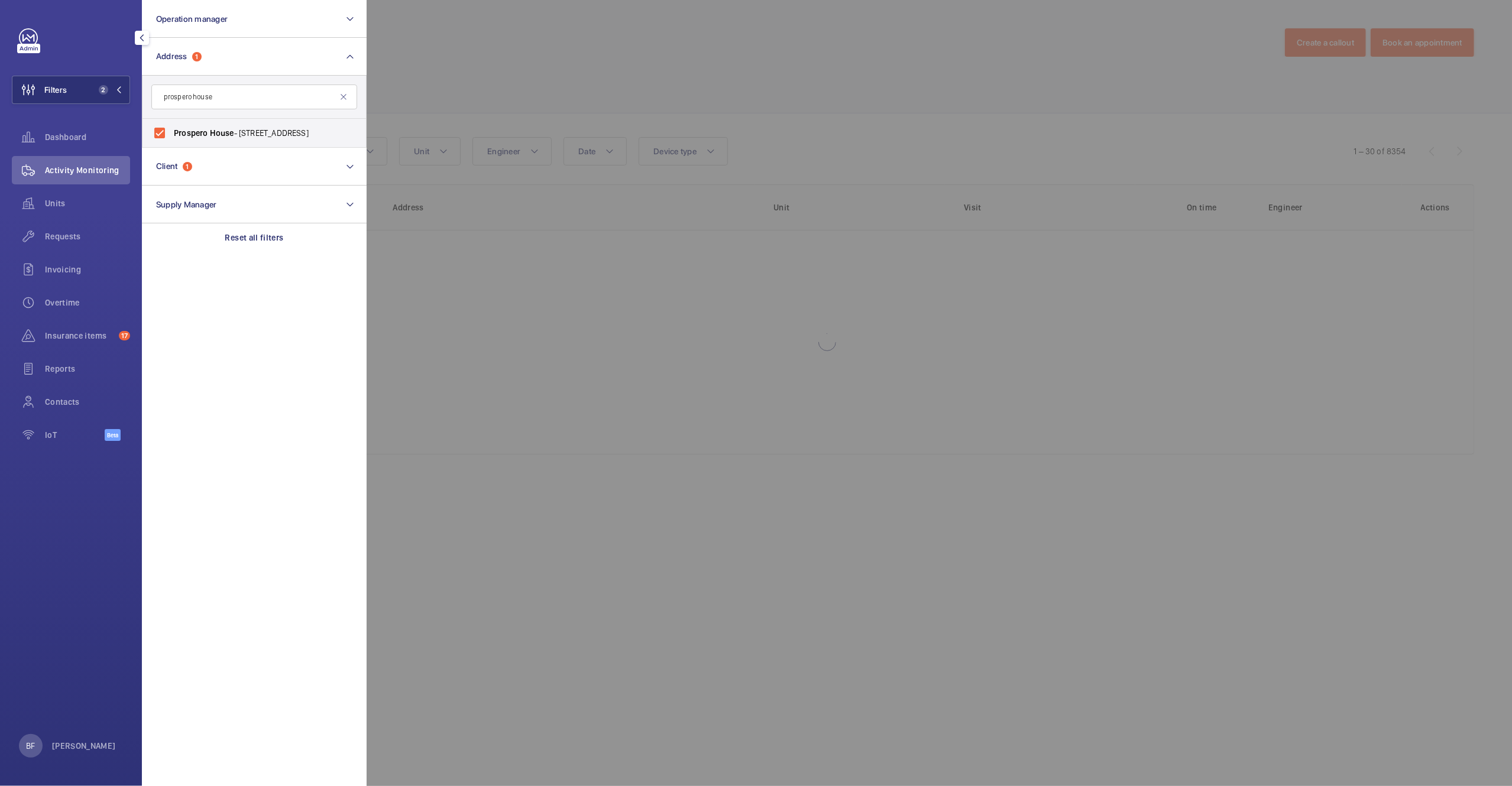
click at [613, 74] on div at bounding box center [1122, 393] width 1512 height 786
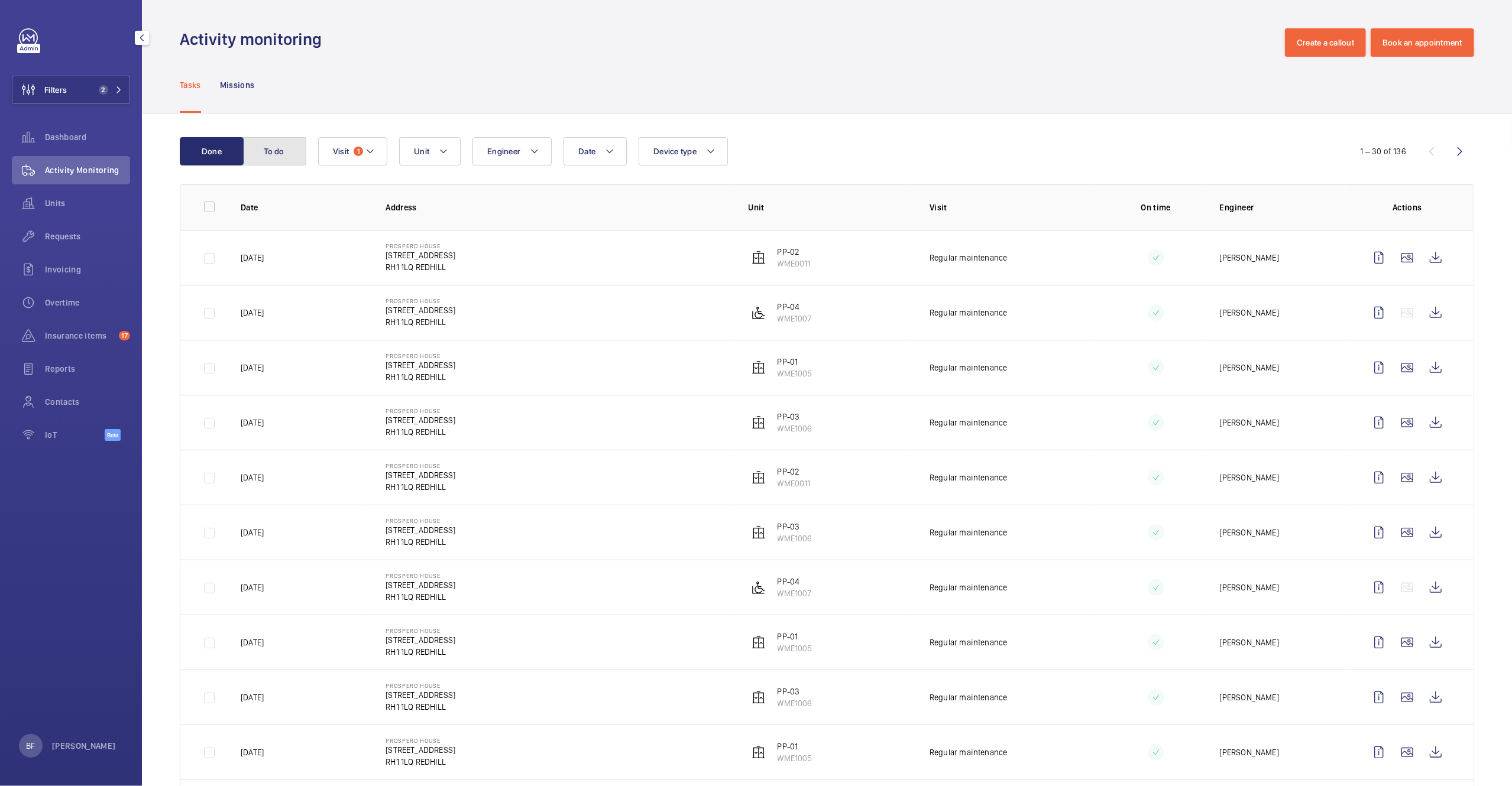
click at [288, 161] on button "To do" at bounding box center [274, 151] width 64 height 28
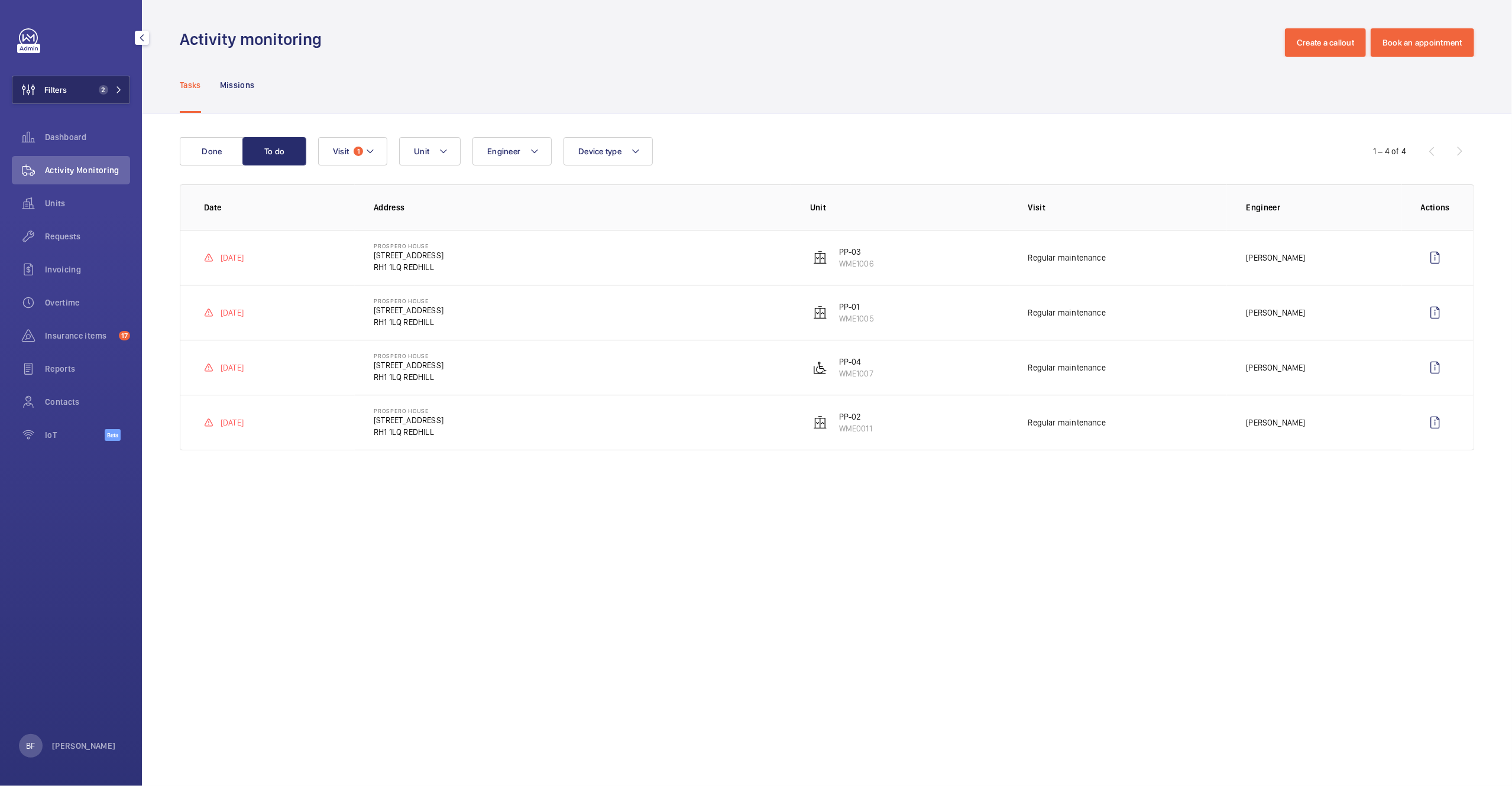
click at [86, 99] on button "Filters 2" at bounding box center [70, 89] width 118 height 28
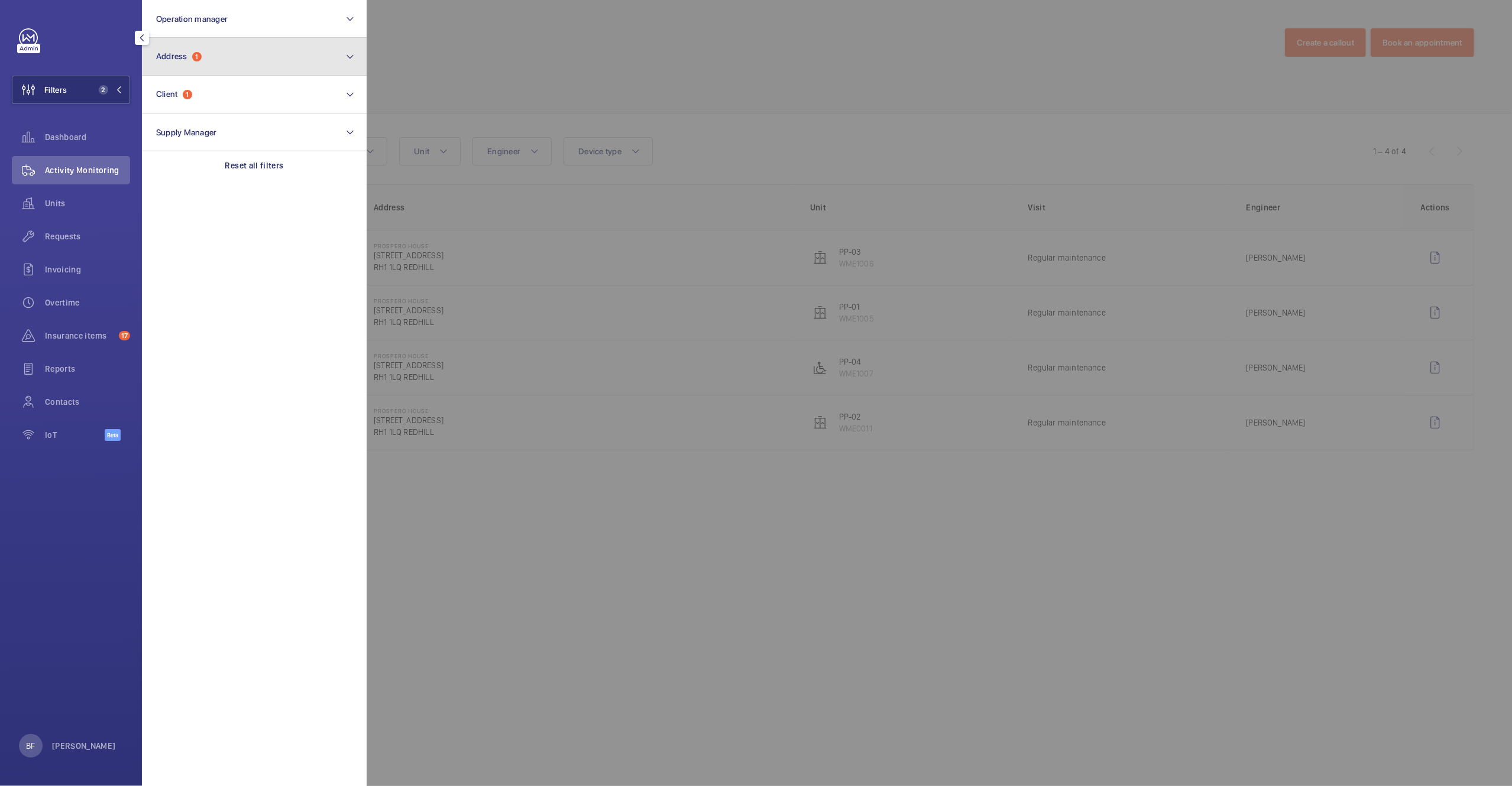
click at [245, 47] on button "Address 1" at bounding box center [254, 56] width 225 height 38
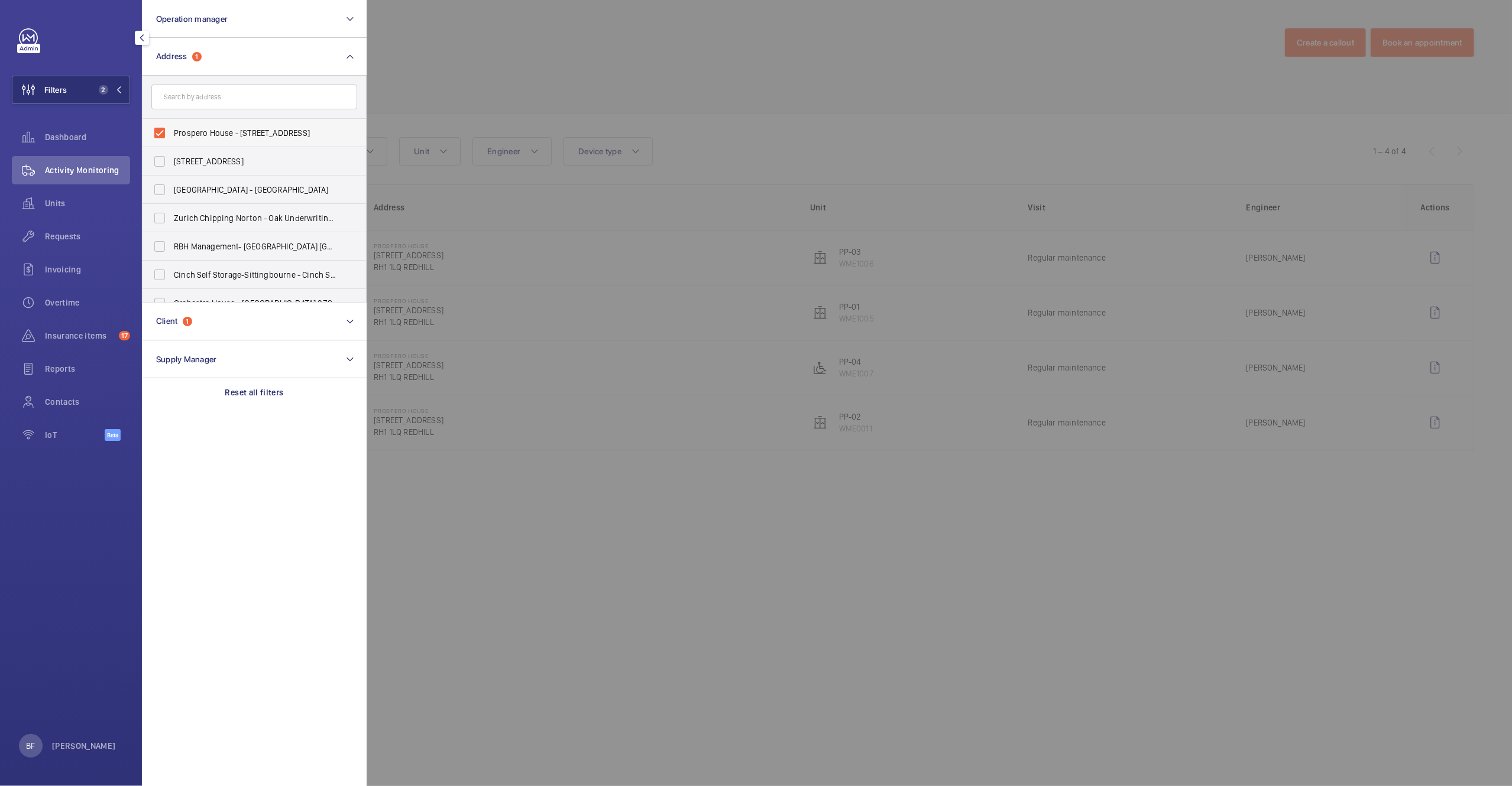
click at [197, 136] on span "Prospero House - 73 London Rd, REDHILL RH1 1LQ" at bounding box center [255, 133] width 162 height 12
click at [171, 136] on input "Prospero House - 73 London Rd, REDHILL RH1 1LQ" at bounding box center [160, 133] width 23 height 23
checkbox input "false"
click at [201, 89] on input "text" at bounding box center [254, 97] width 206 height 25
type input "pegasus place"
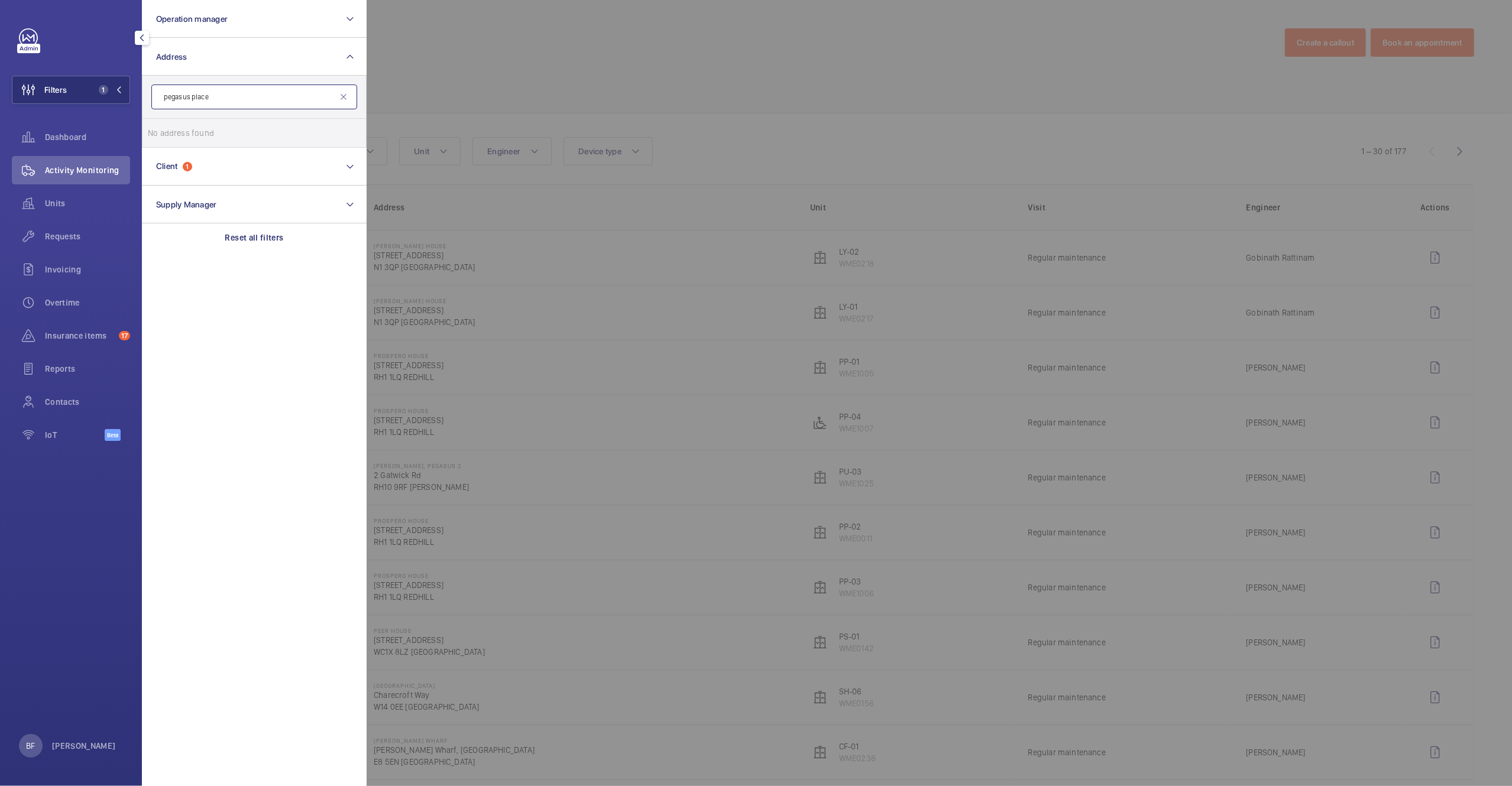
click at [224, 103] on input "pegasus place" at bounding box center [254, 97] width 206 height 25
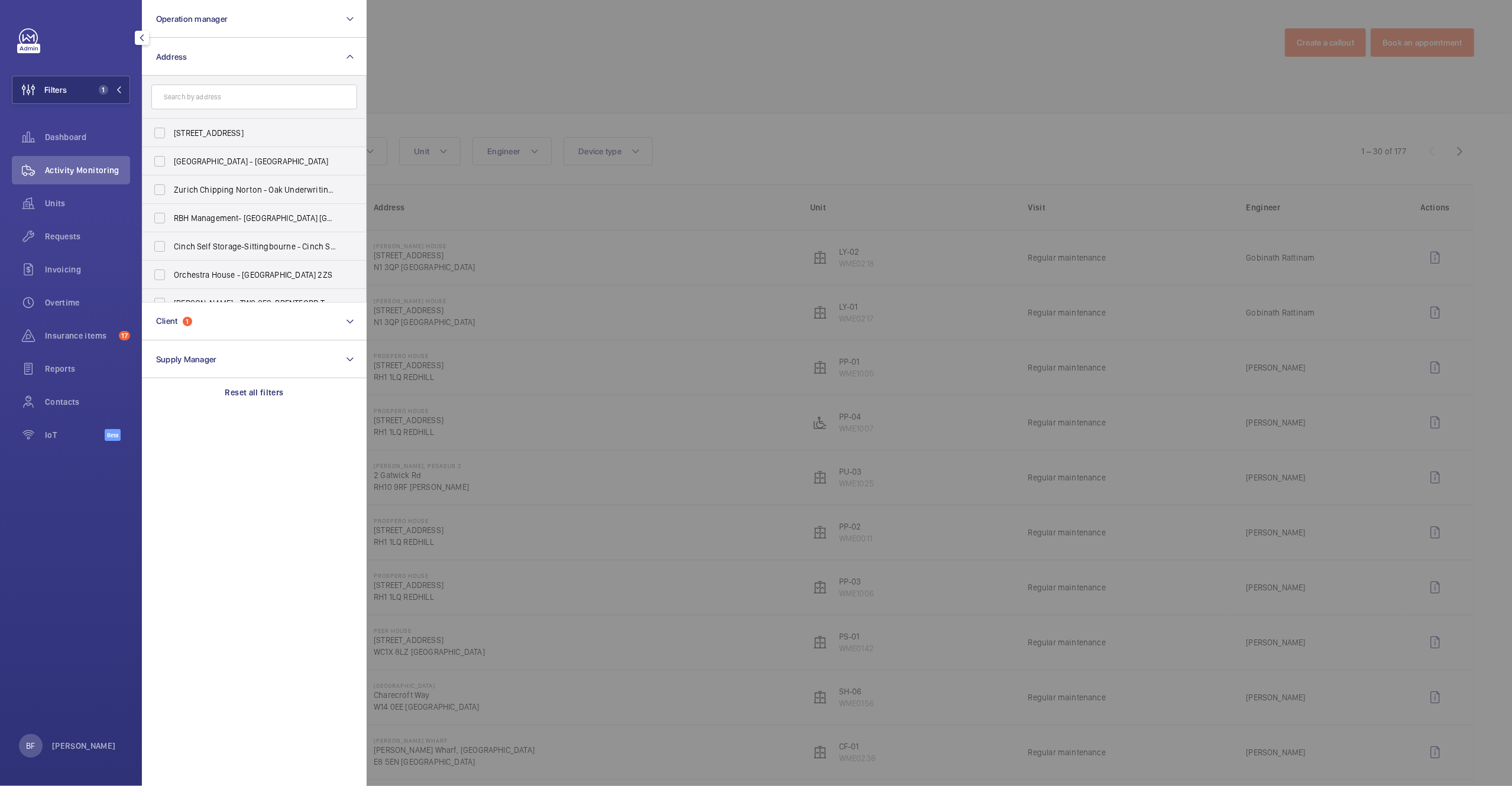
click at [573, 59] on div at bounding box center [1122, 393] width 1512 height 786
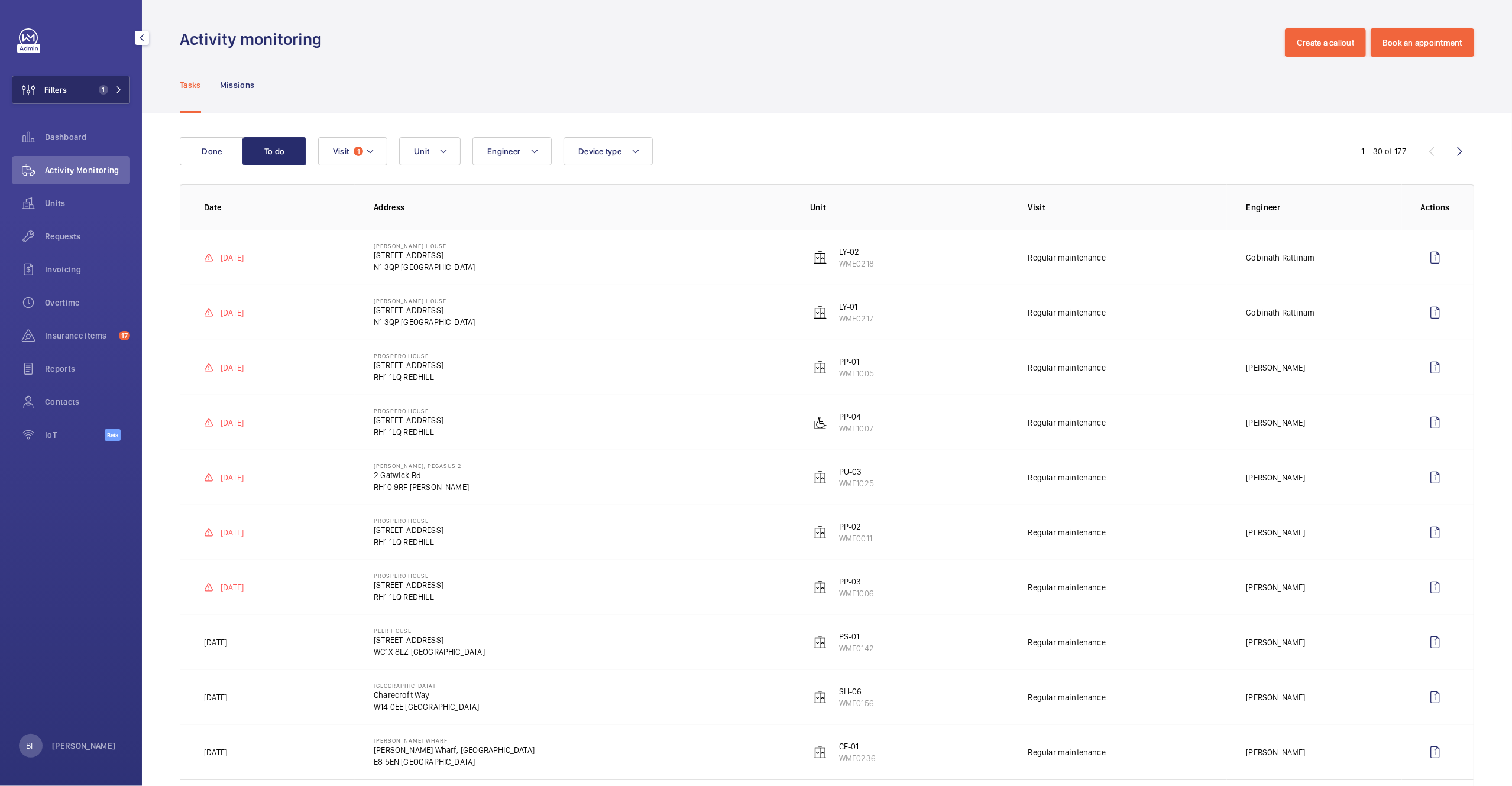
click at [79, 88] on button "Filters 1" at bounding box center [70, 89] width 118 height 28
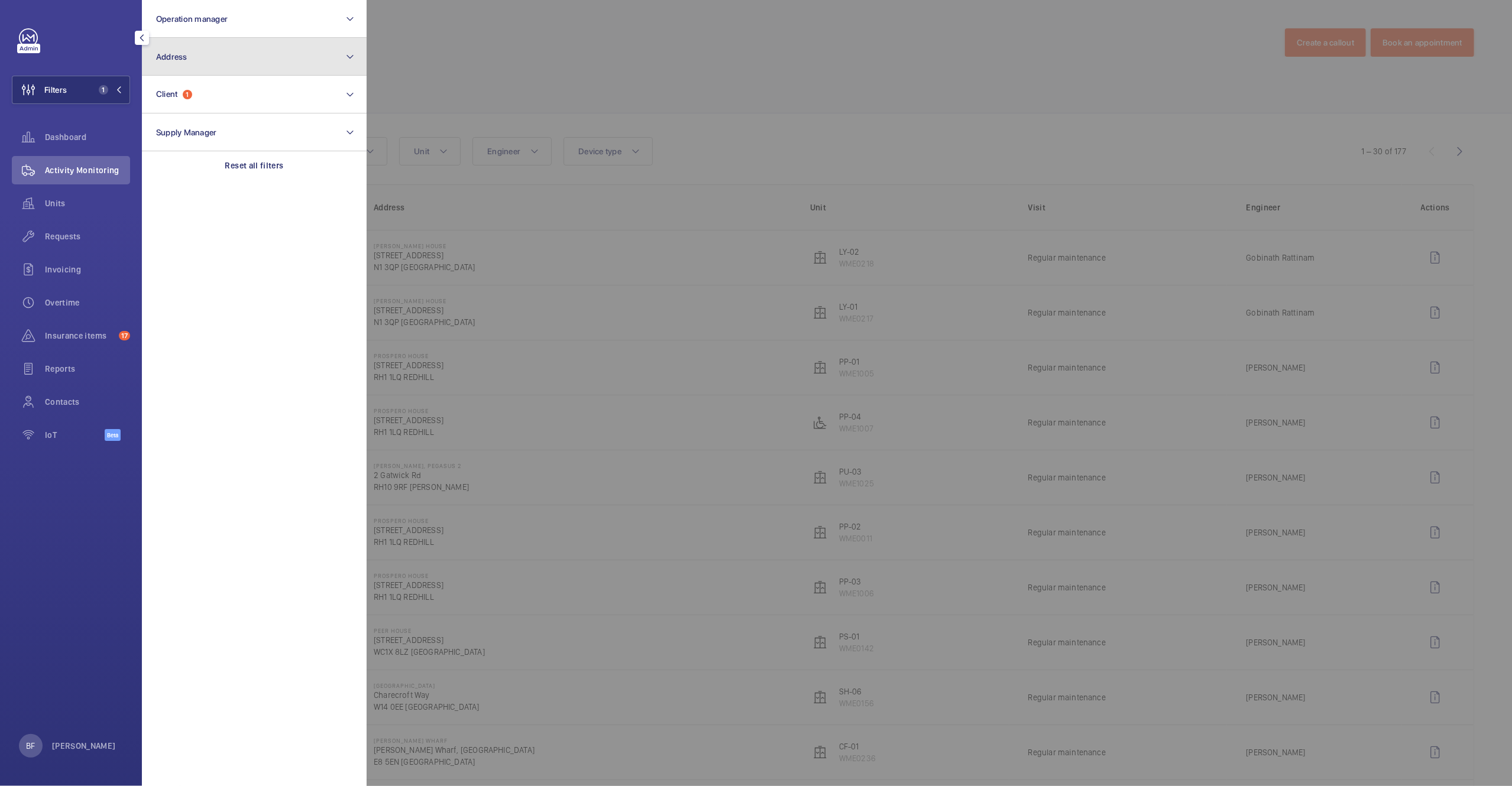
click at [254, 56] on button "Address" at bounding box center [254, 56] width 225 height 38
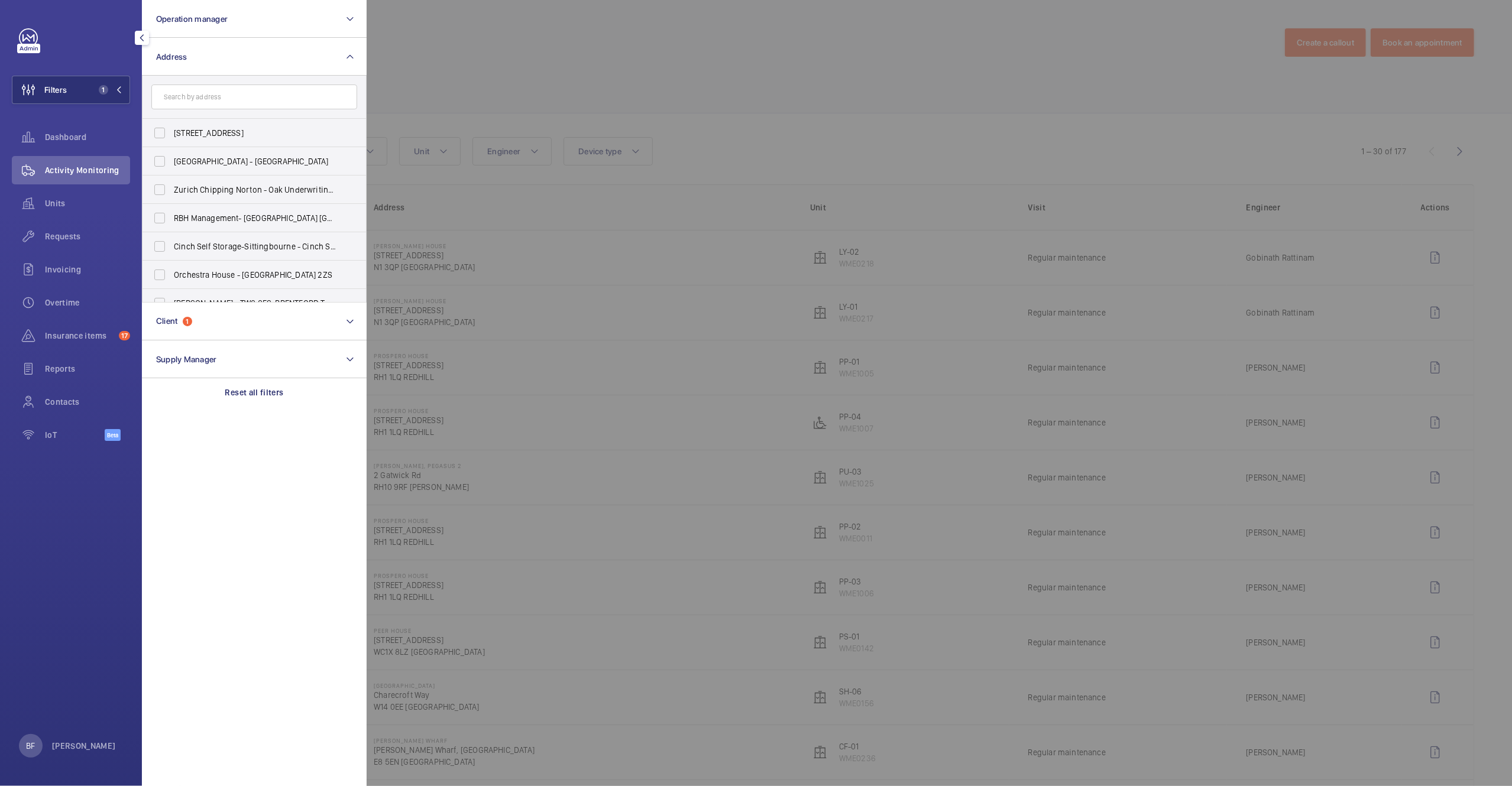
click at [245, 85] on input "text" at bounding box center [254, 97] width 206 height 25
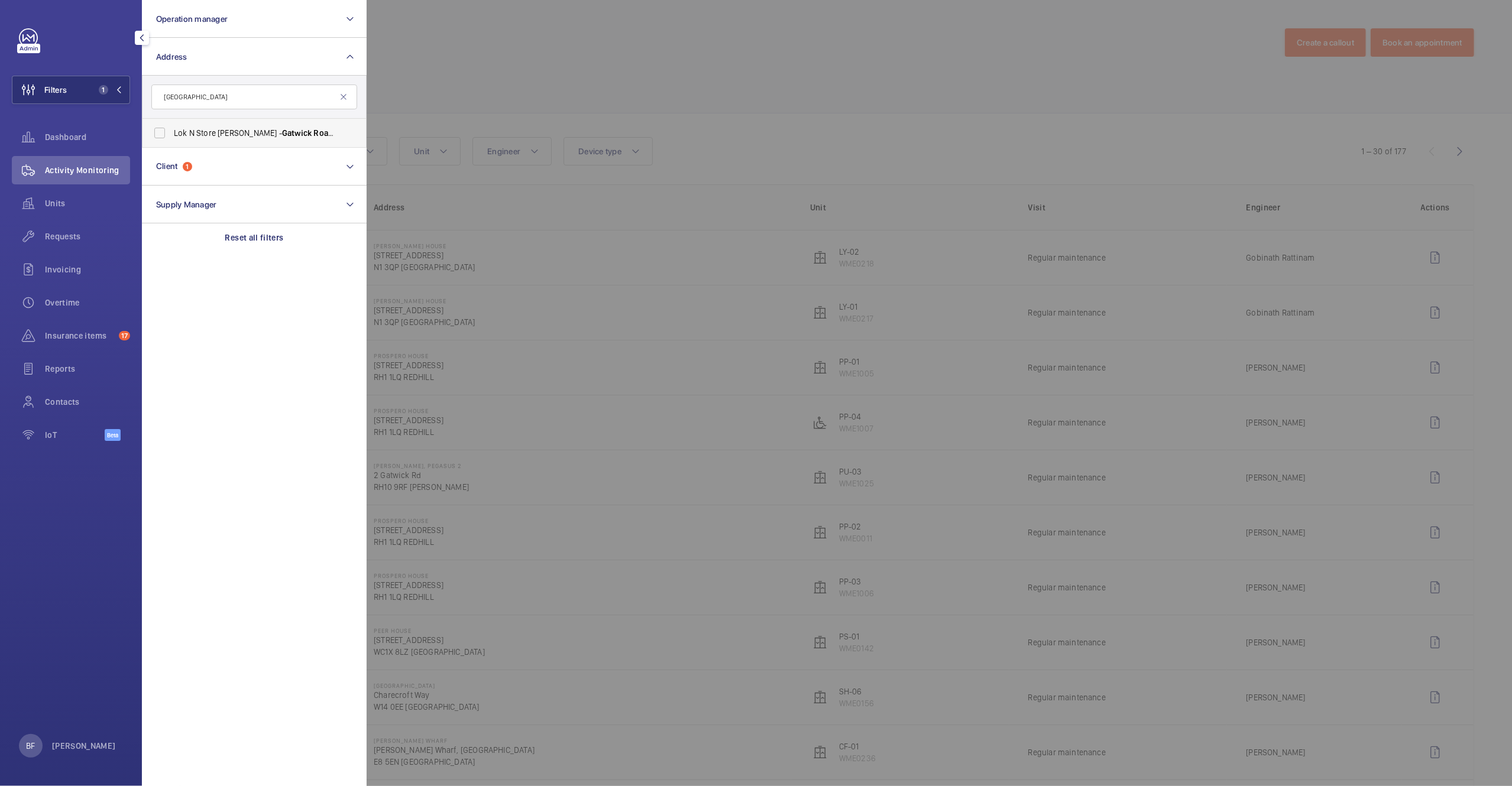
type input "gatwick road"
click at [233, 134] on span "Lok N Store Crawley - Gatwick Road , CRAWLEY RH10" at bounding box center [255, 133] width 162 height 12
click at [171, 134] on input "Lok N Store Crawley - Gatwick Road , CRAWLEY RH10" at bounding box center [160, 133] width 23 height 23
click at [218, 134] on span "Lok N Store Crawley - Gatwick Road , CRAWLEY RH10" at bounding box center [255, 133] width 162 height 12
click at [171, 134] on input "Lok N Store Crawley - Gatwick Road , CRAWLEY RH10" at bounding box center [160, 133] width 23 height 23
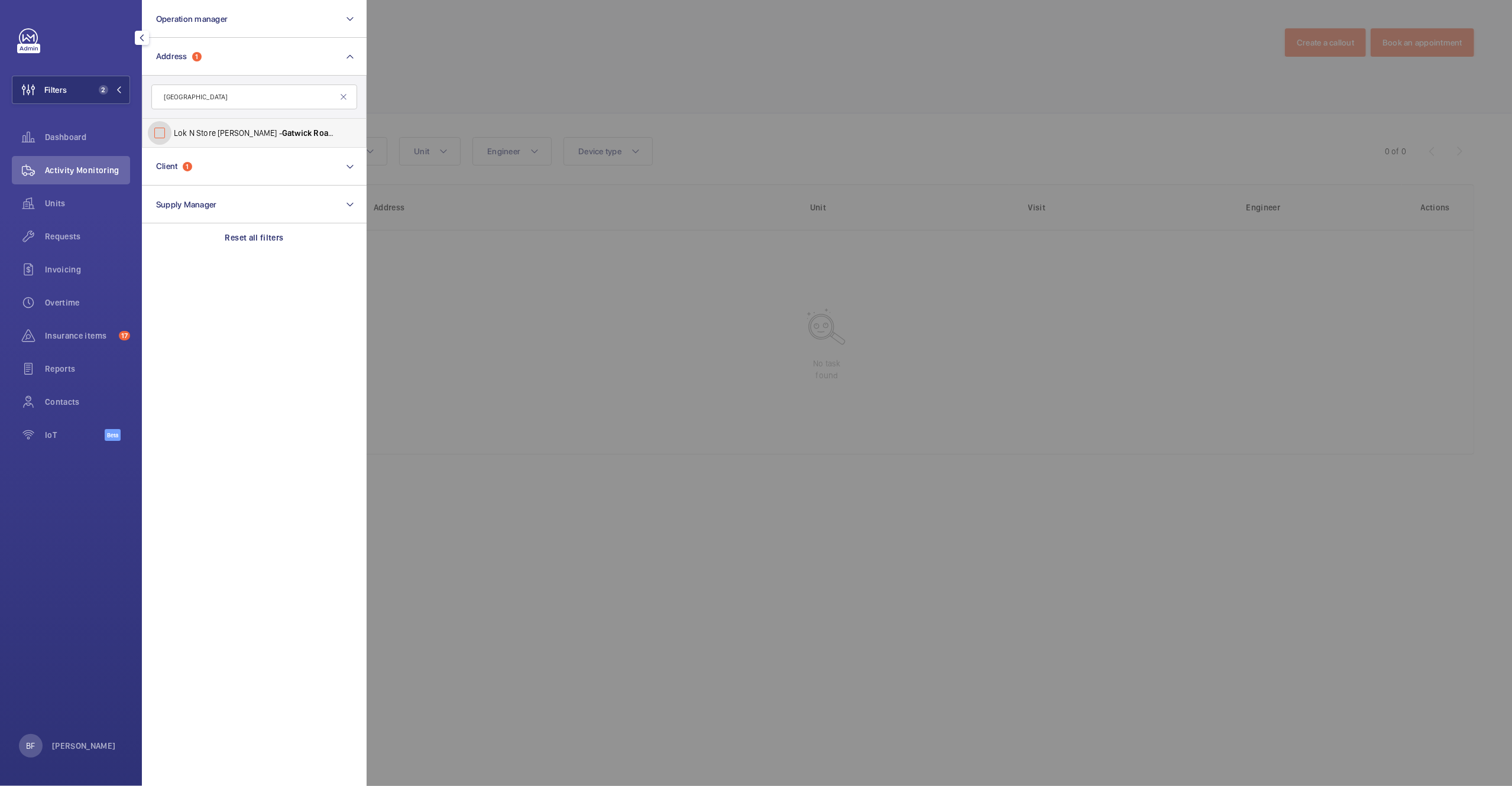
checkbox input "false"
click at [243, 98] on input "gatwick road" at bounding box center [254, 97] width 206 height 25
type input "RH10 9AY"
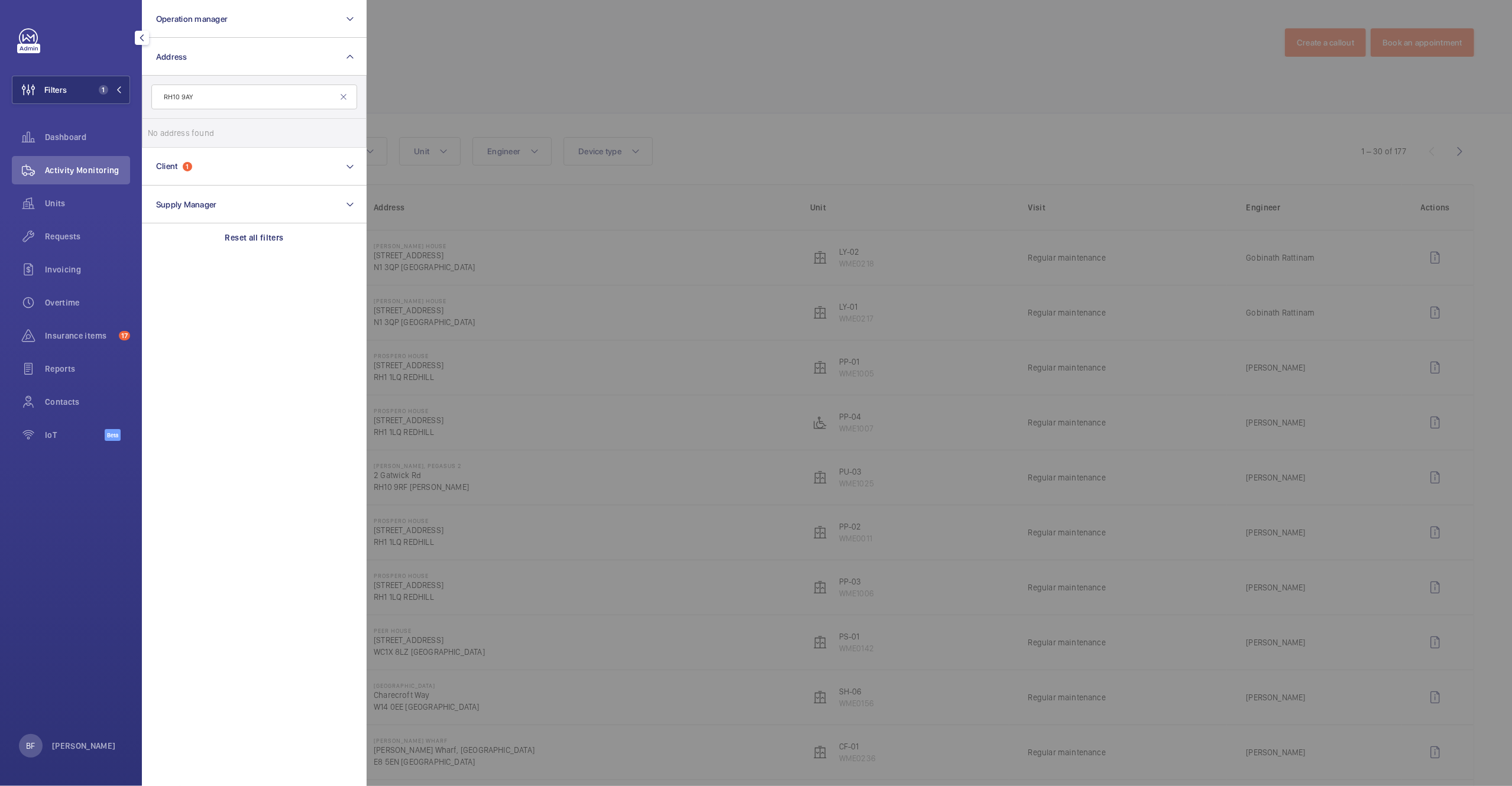
click at [546, 98] on div at bounding box center [1122, 393] width 1512 height 786
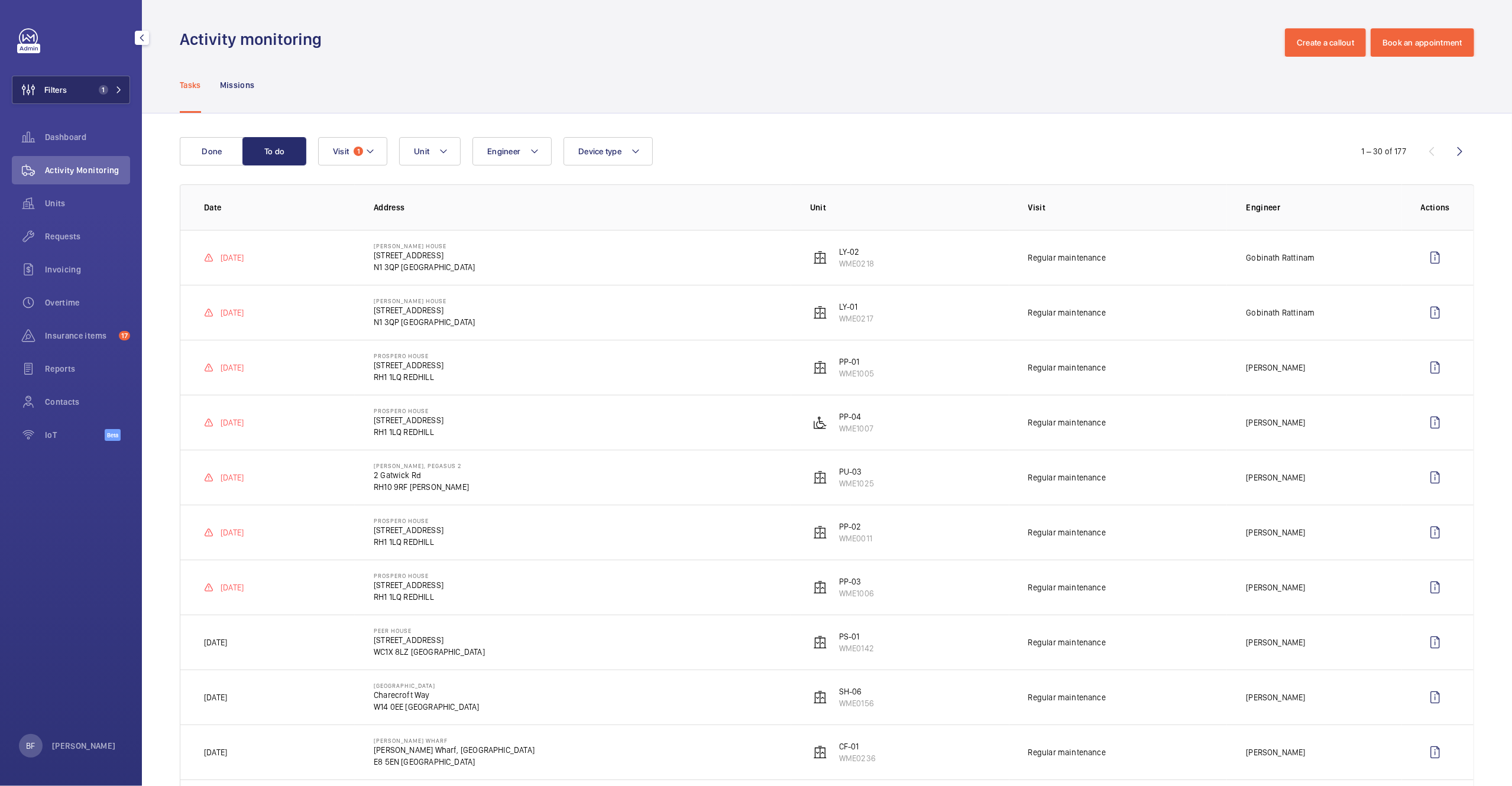
click at [104, 81] on button "Filters 1" at bounding box center [70, 89] width 118 height 28
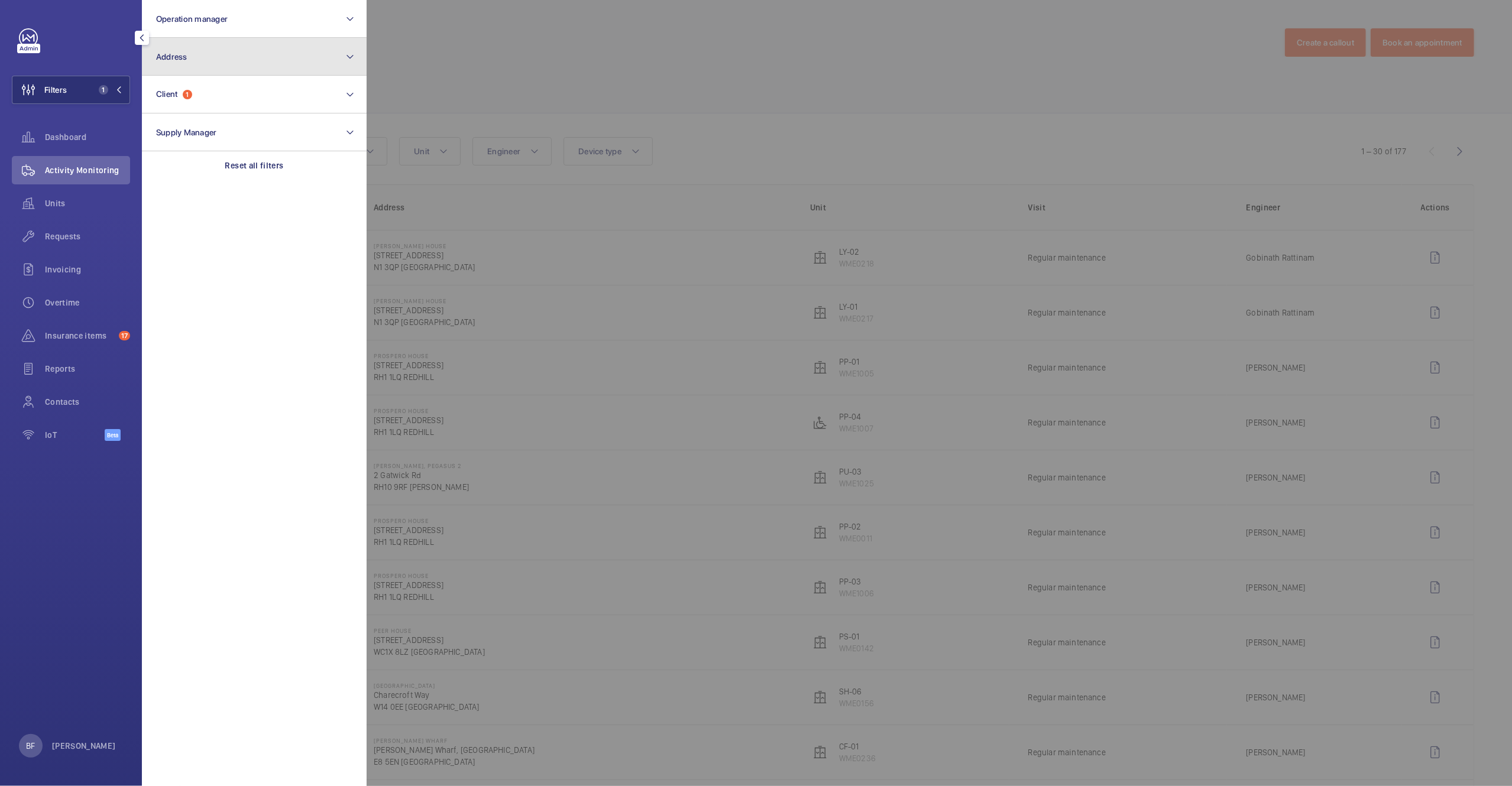
click at [228, 49] on button "Address" at bounding box center [254, 56] width 225 height 38
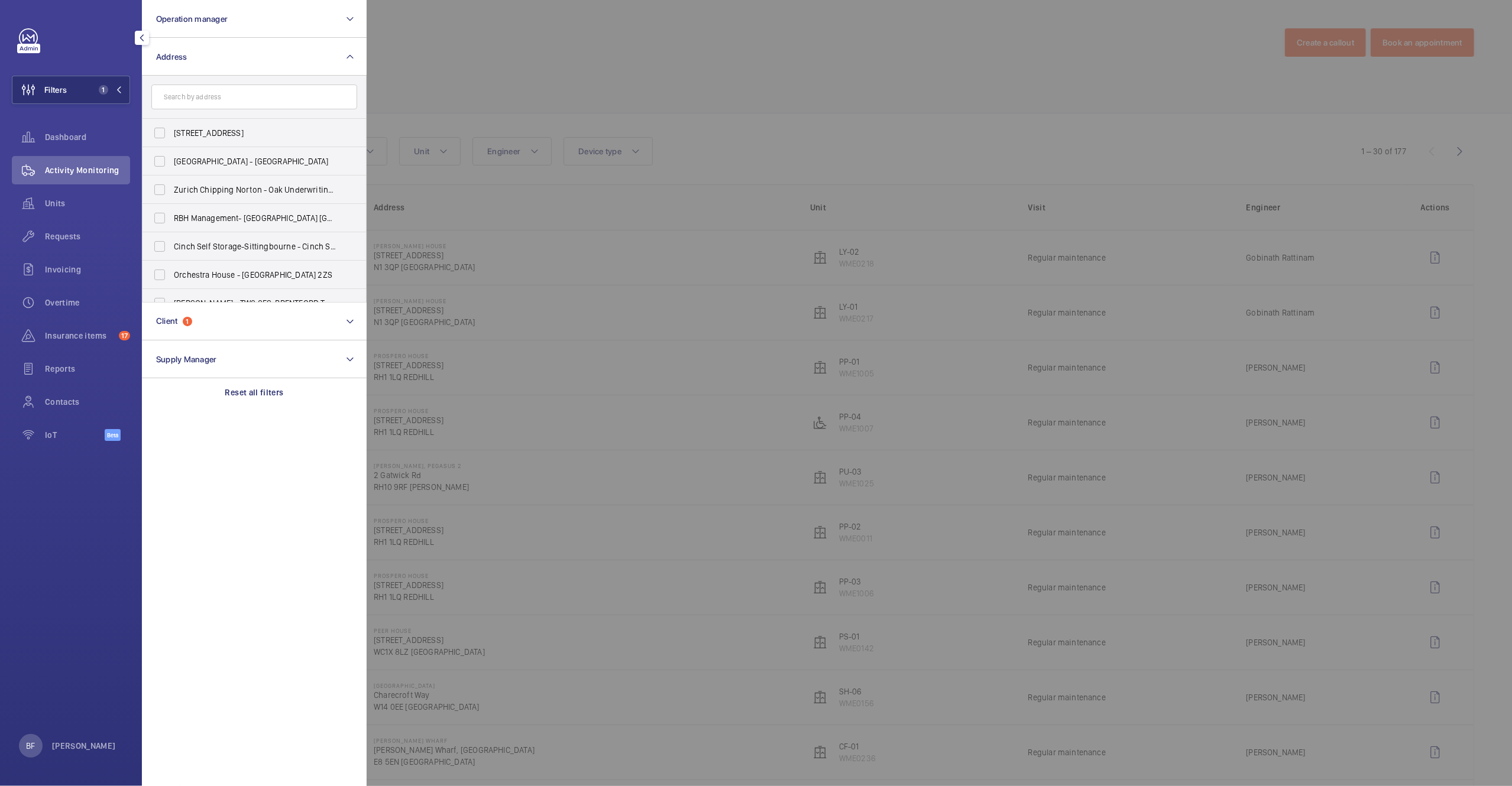
click at [218, 100] on input "text" at bounding box center [254, 97] width 206 height 25
type input "crawley"
click at [206, 152] on label "Crawley , Pegasus 2 - 2 Gatwick Rd, CRAWLEY RH10 9RF" at bounding box center [245, 161] width 206 height 28
click at [171, 152] on input "Crawley , Pegasus 2 - 2 Gatwick Rd, CRAWLEY RH10 9RF" at bounding box center [160, 161] width 23 height 23
checkbox input "true"
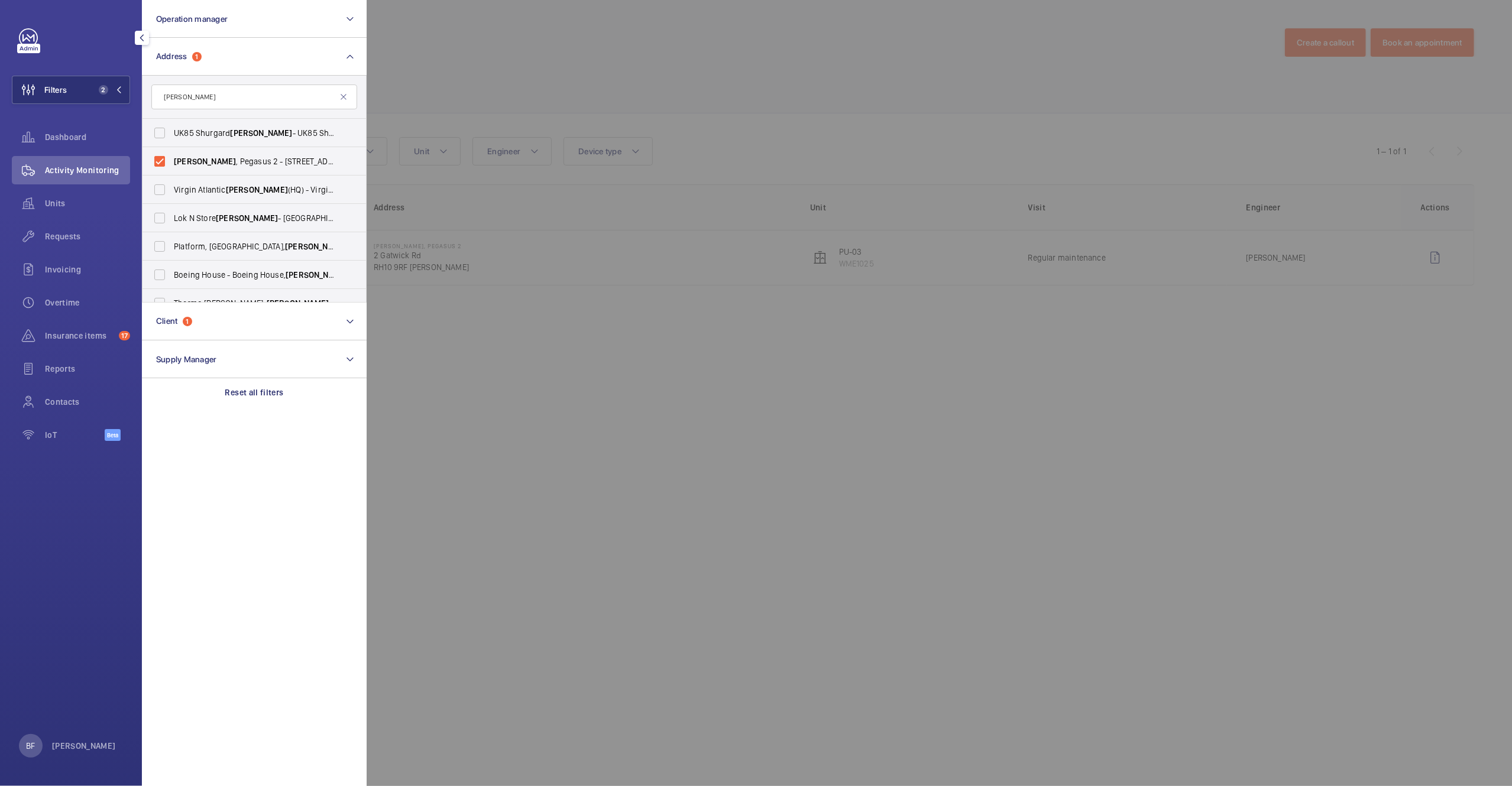
click at [568, 49] on div at bounding box center [1122, 393] width 1512 height 786
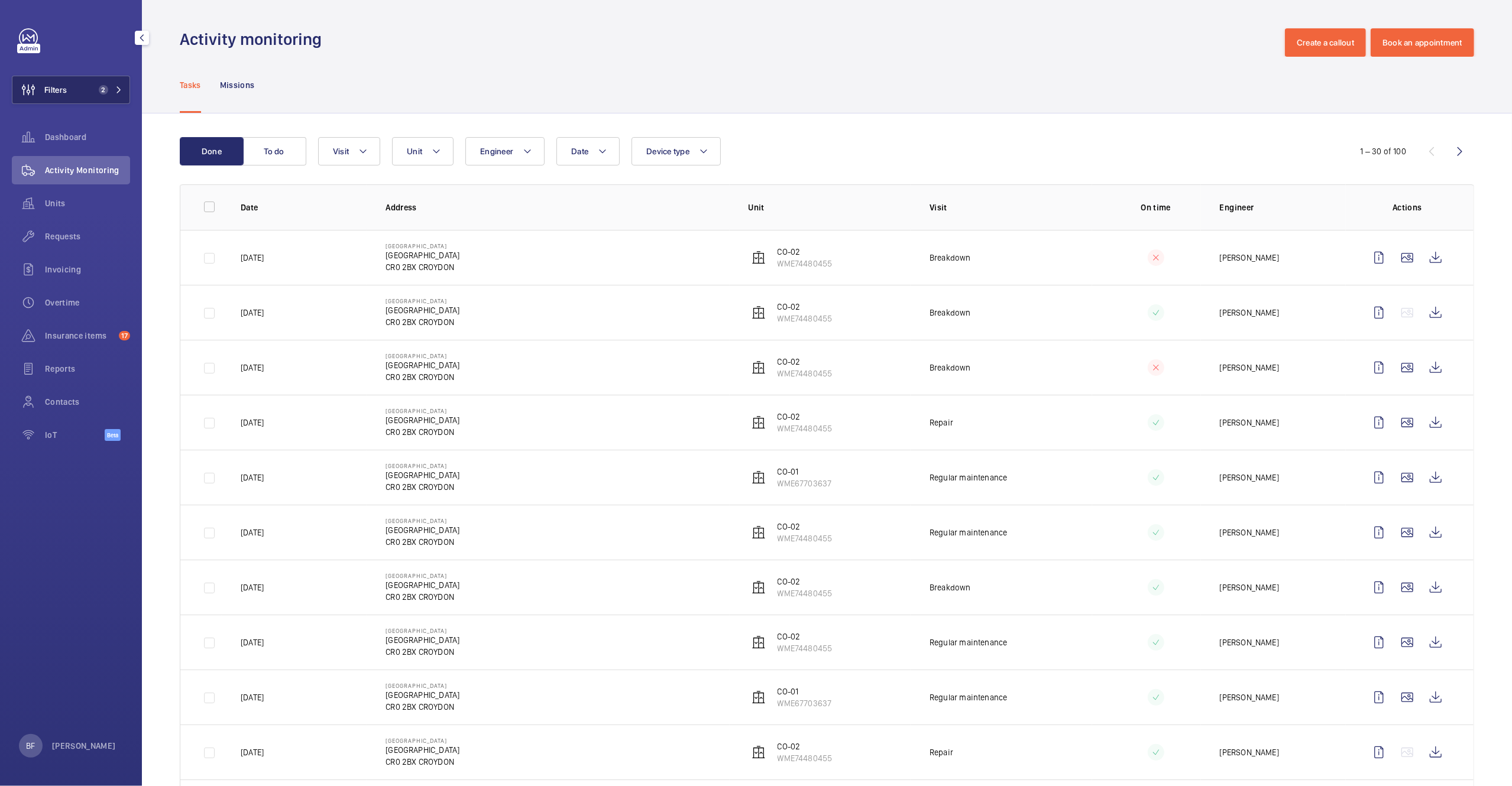
click at [90, 88] on button "Filters 2" at bounding box center [70, 89] width 118 height 28
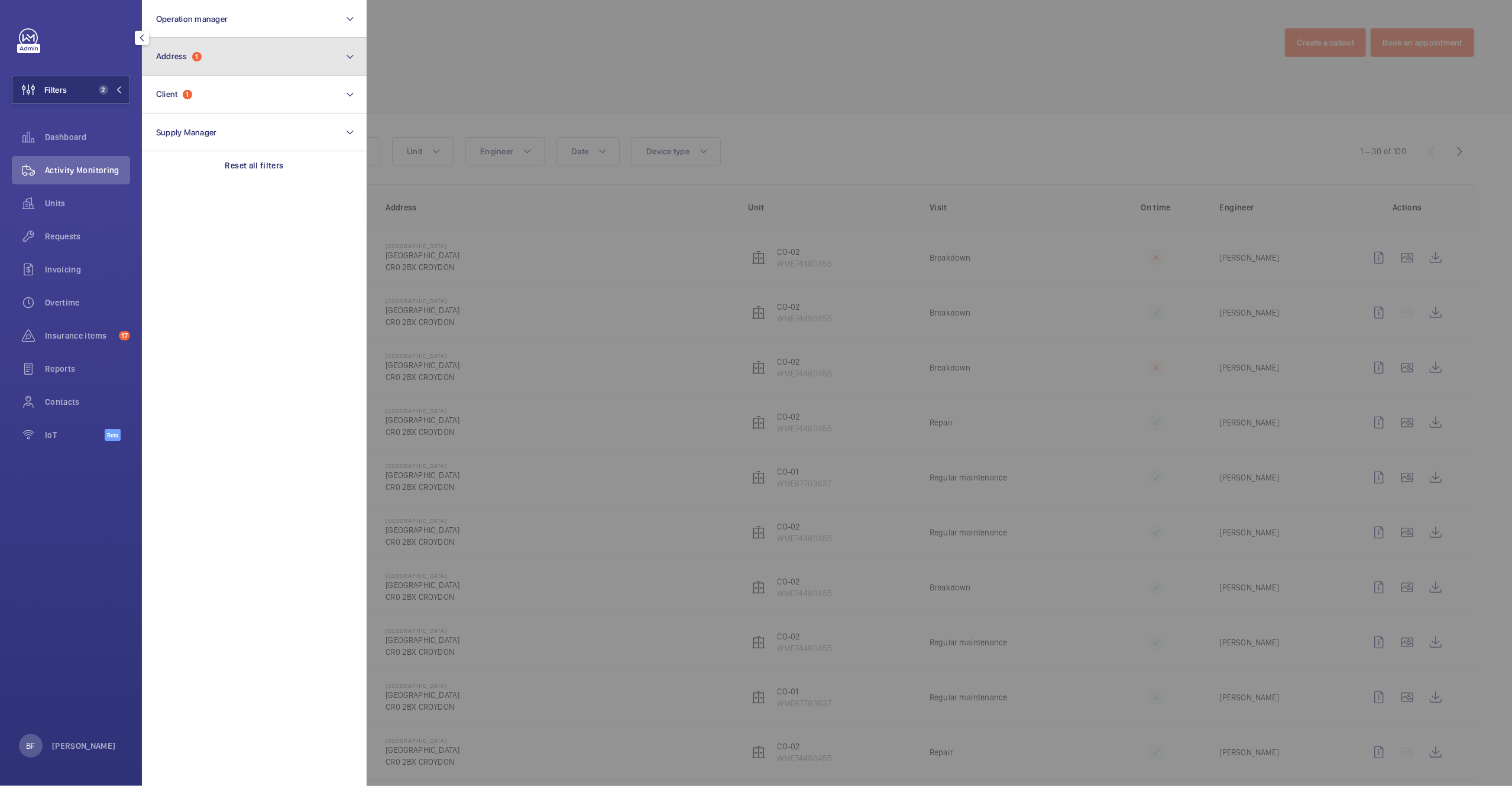
click at [228, 43] on button "Address 1" at bounding box center [254, 56] width 225 height 38
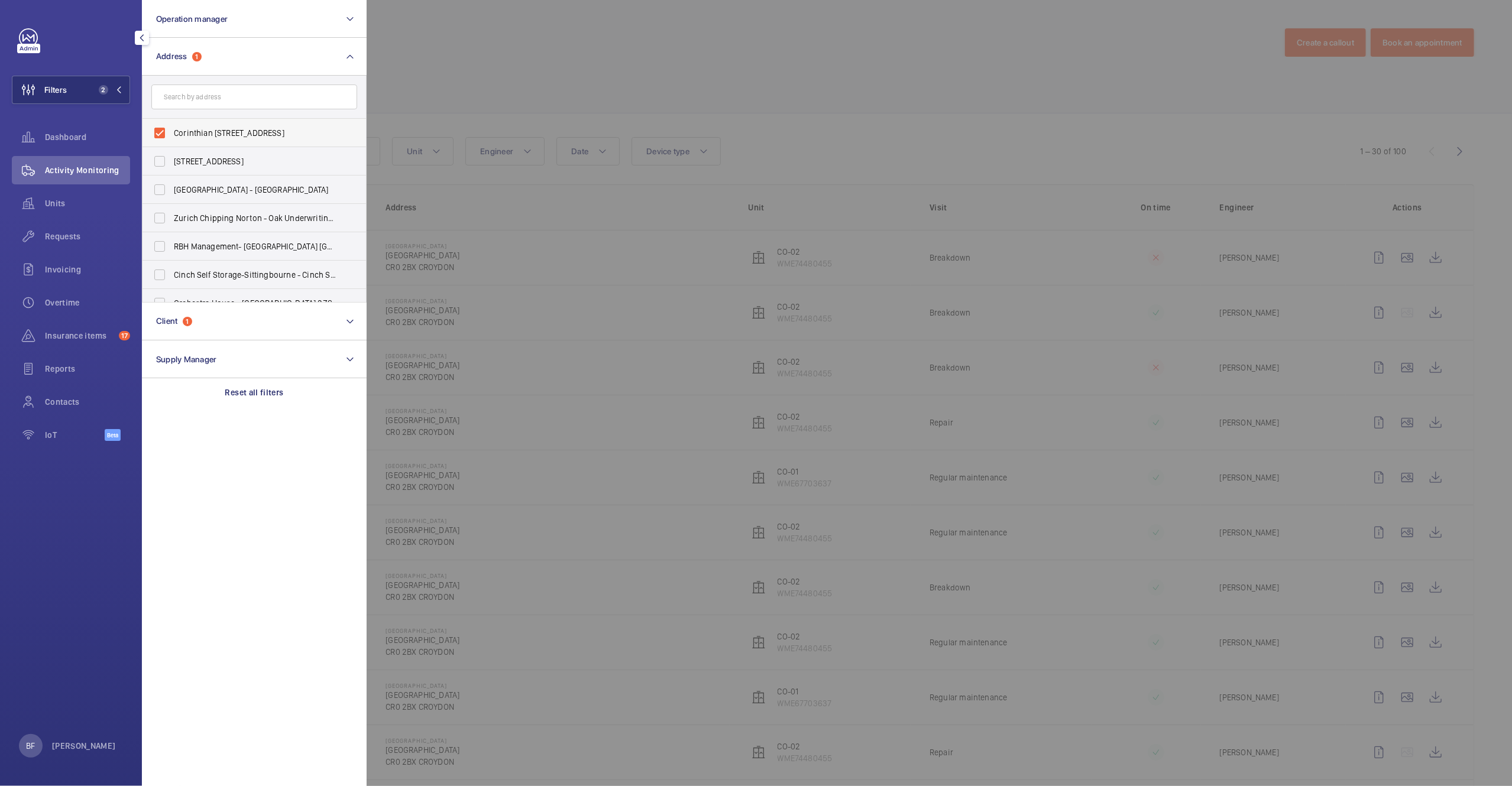
click at [222, 135] on span "Corinthian House - Corinthian House, CROYDON CR0 2BX" at bounding box center [255, 133] width 162 height 12
click at [171, 135] on input "Corinthian House - Corinthian House, CROYDON CR0 2BX" at bounding box center [160, 133] width 23 height 23
checkbox input "false"
click at [251, 91] on input "text" at bounding box center [254, 97] width 206 height 25
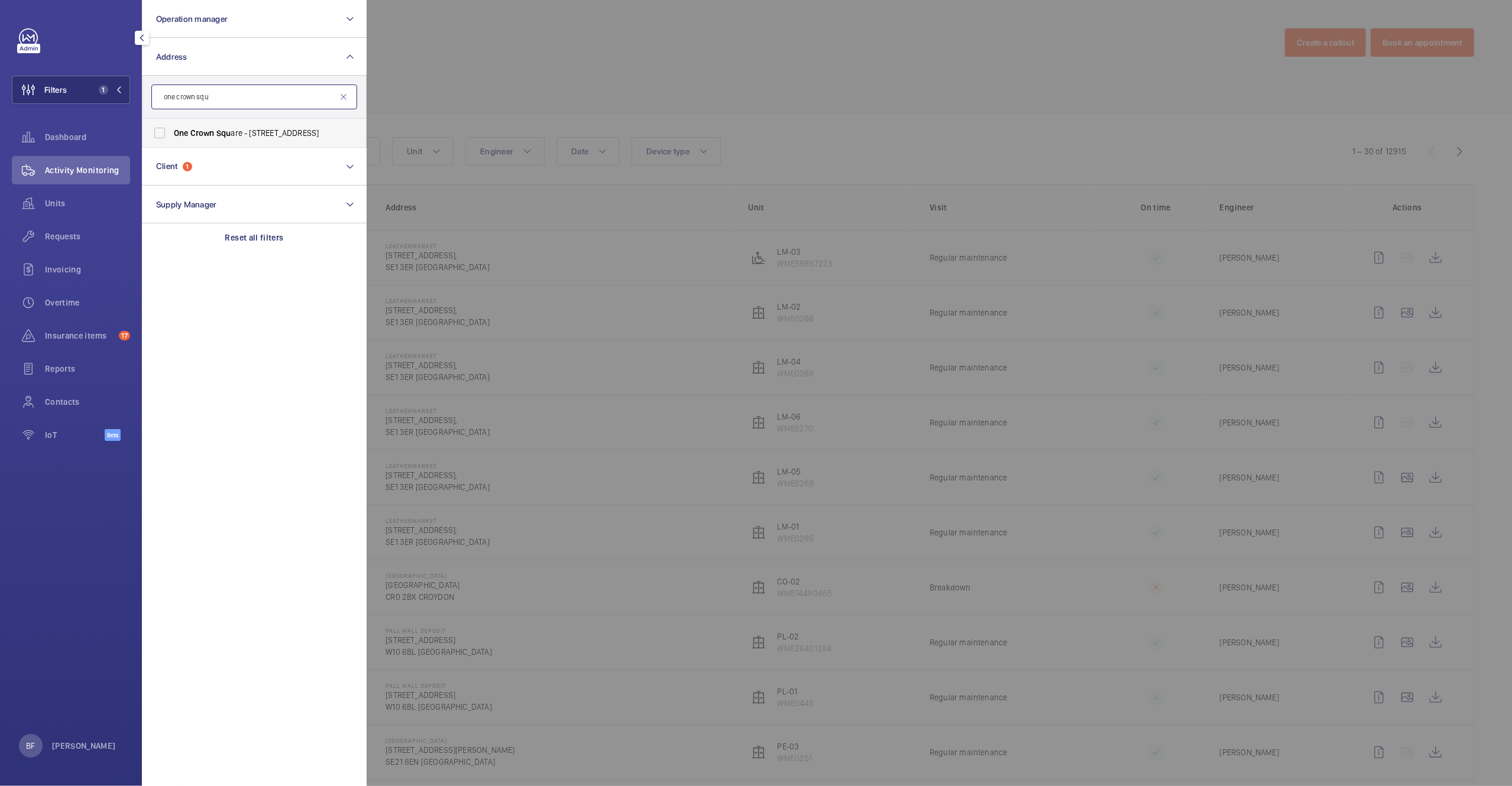
type input "one crown squ"
click at [255, 131] on span "One Crown Squ are - Church Street East, WOKING GU21 6HR" at bounding box center [255, 133] width 162 height 12
click at [171, 131] on input "One Crown Squ are - Church Street East, WOKING GU21 6HR" at bounding box center [160, 133] width 23 height 23
checkbox input "true"
click at [503, 120] on div at bounding box center [1122, 393] width 1512 height 786
